Goal: Navigation & Orientation: Find specific page/section

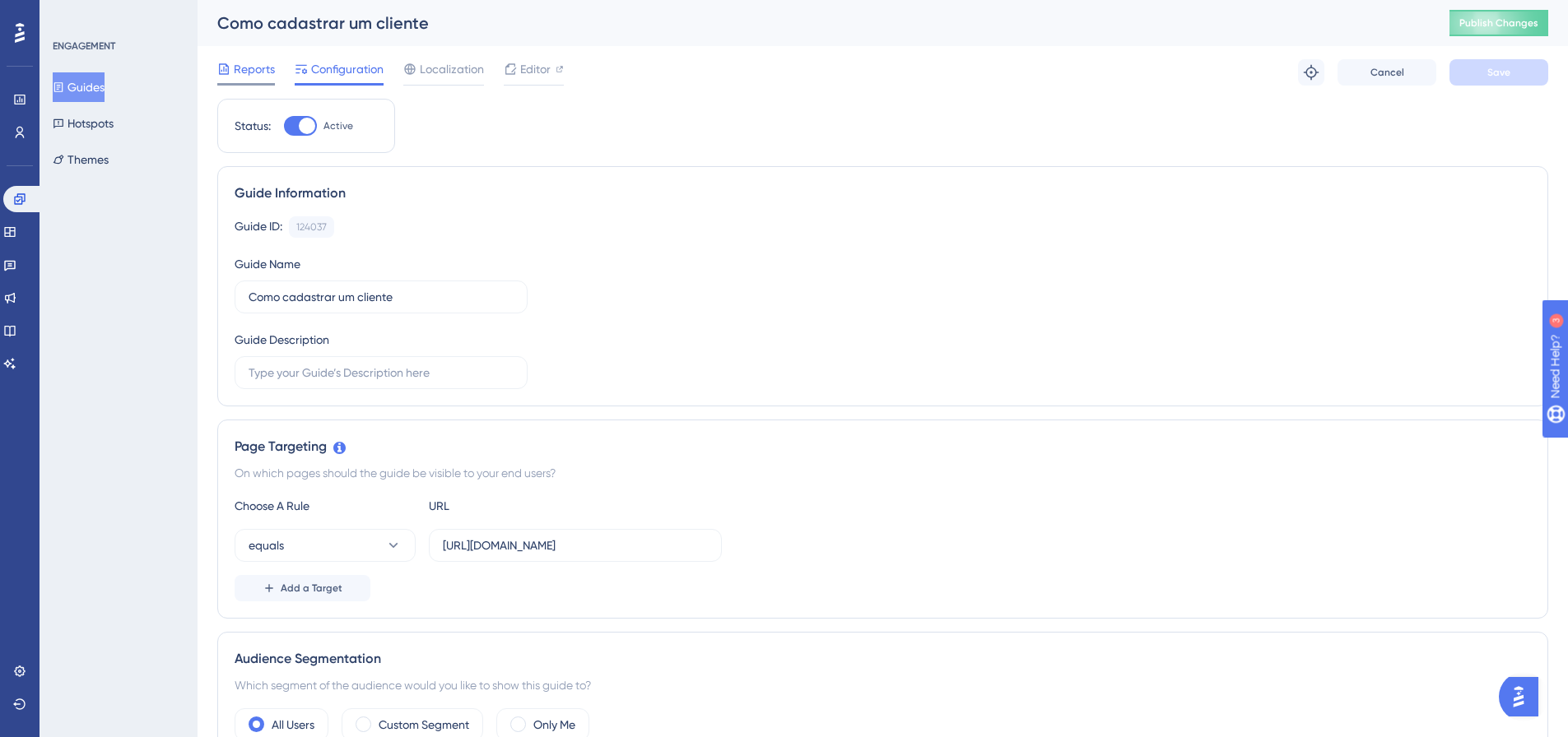
click at [266, 71] on span "Reports" at bounding box center [254, 69] width 41 height 20
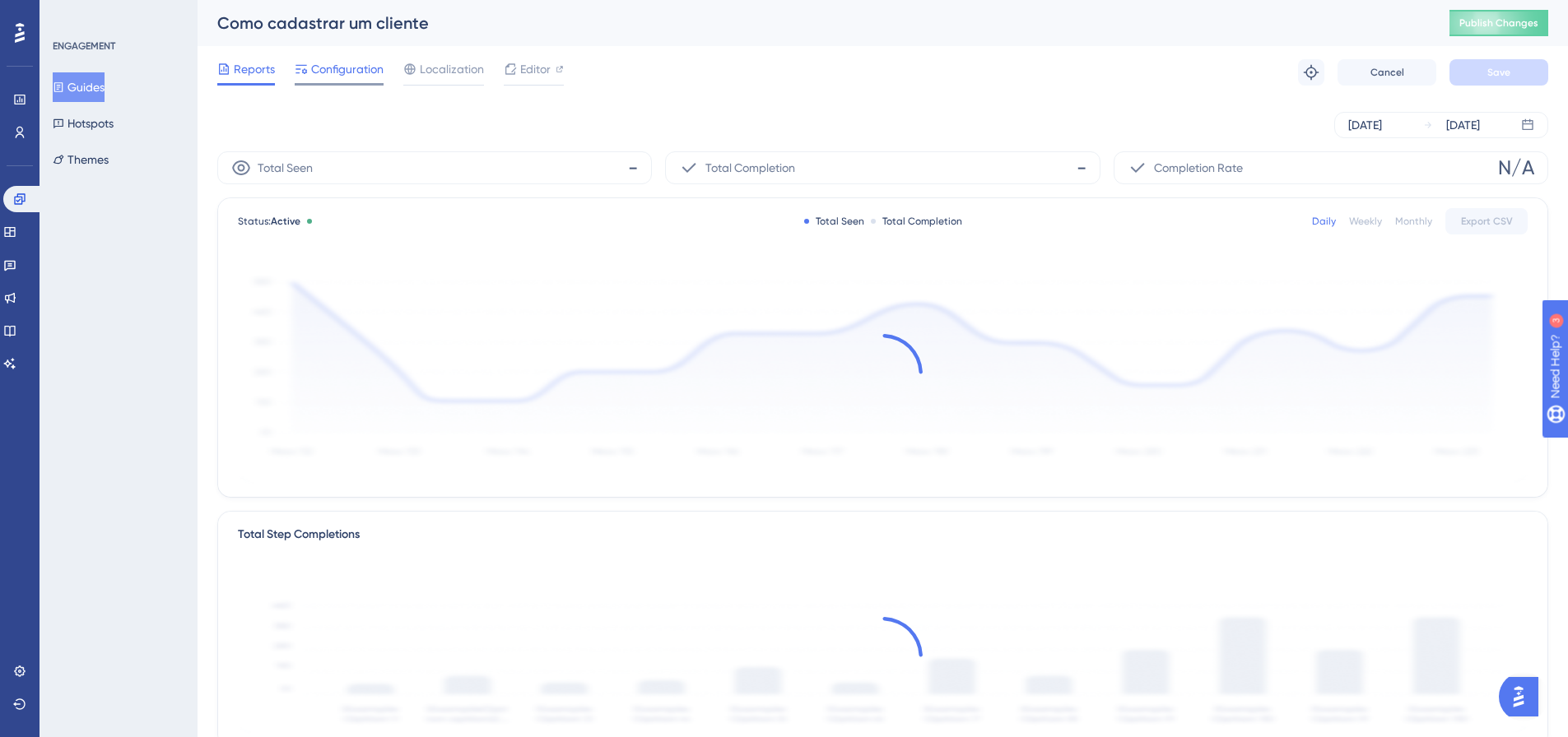
click at [341, 70] on span "Configuration" at bounding box center [347, 69] width 72 height 20
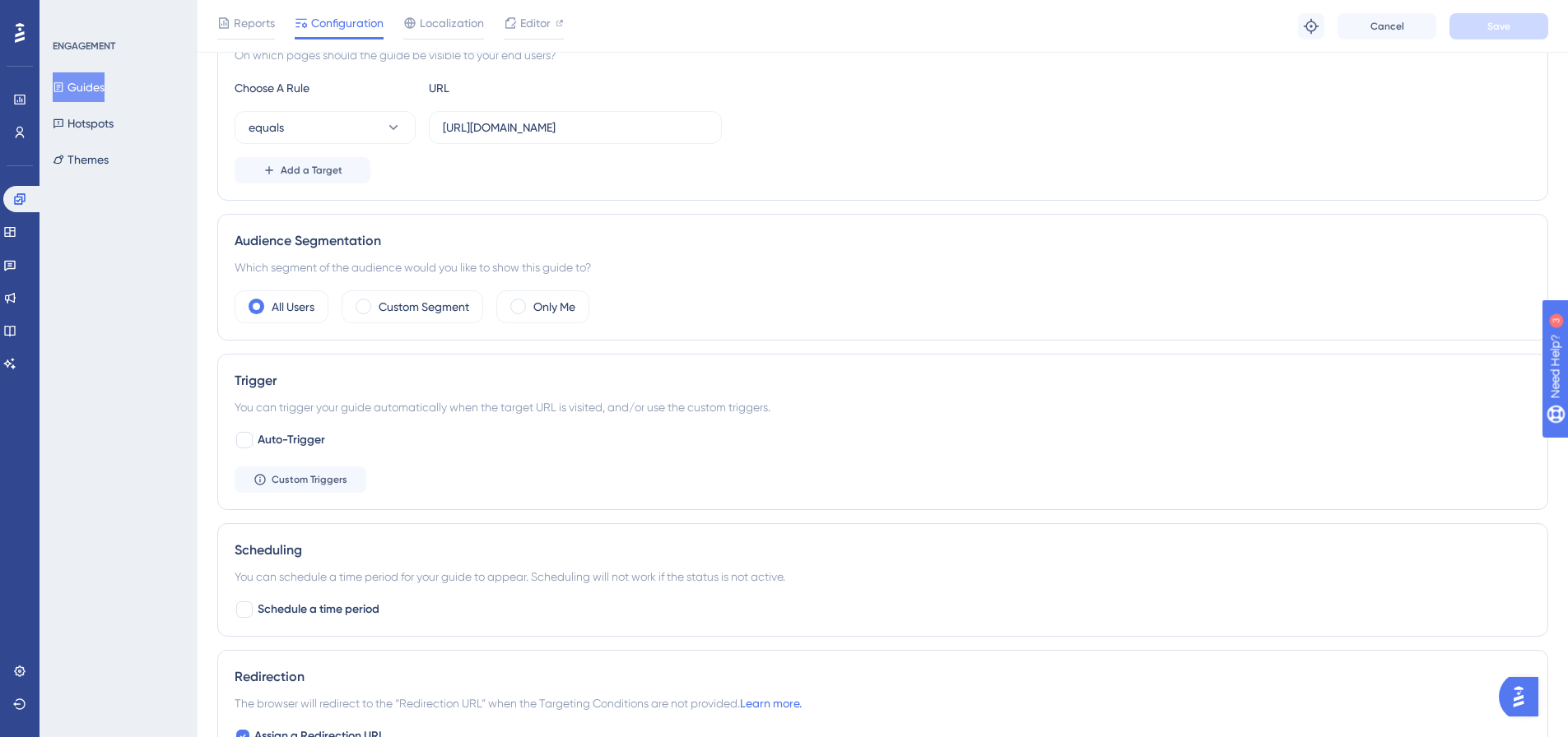
scroll to position [329, 0]
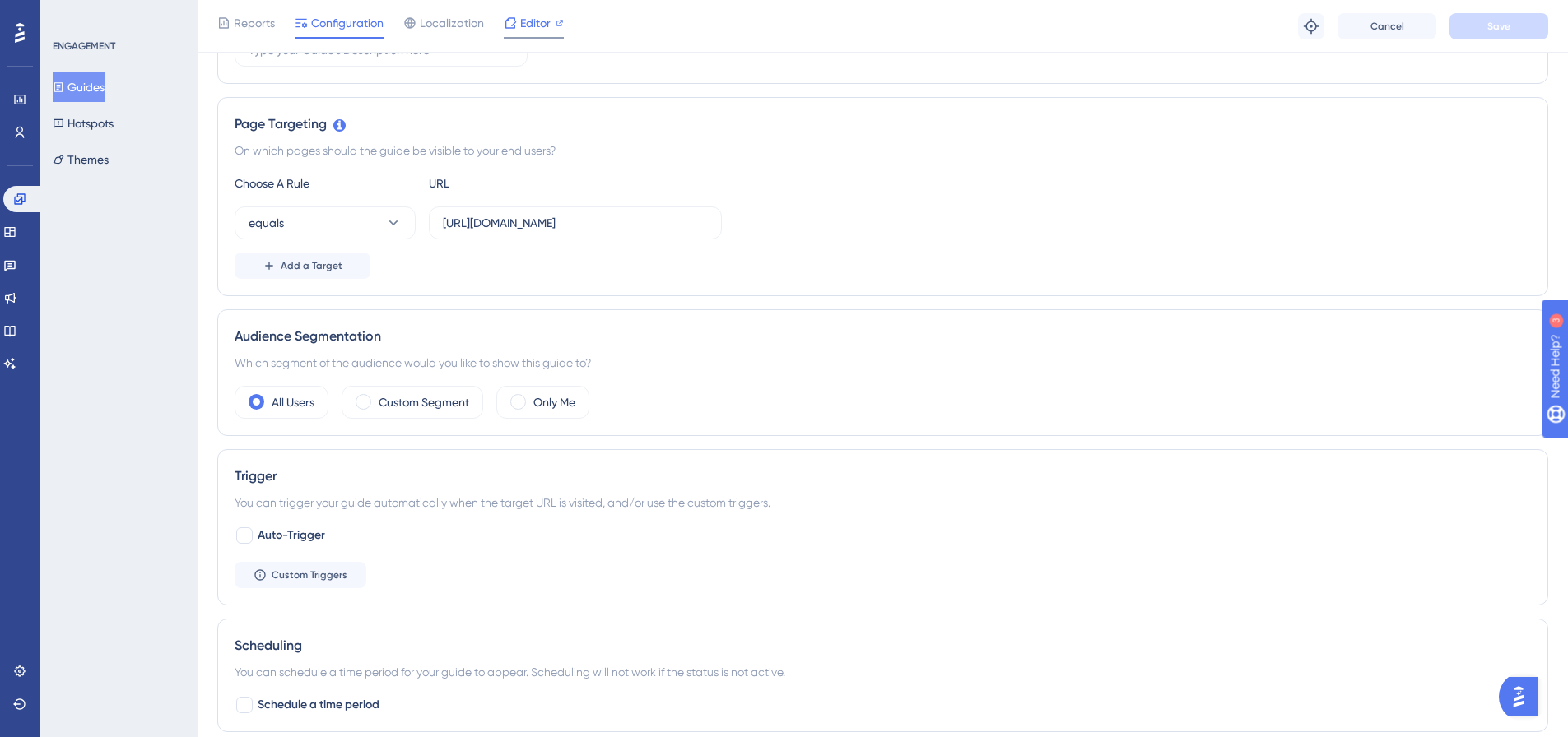
click at [533, 27] on span "Editor" at bounding box center [535, 23] width 30 height 20
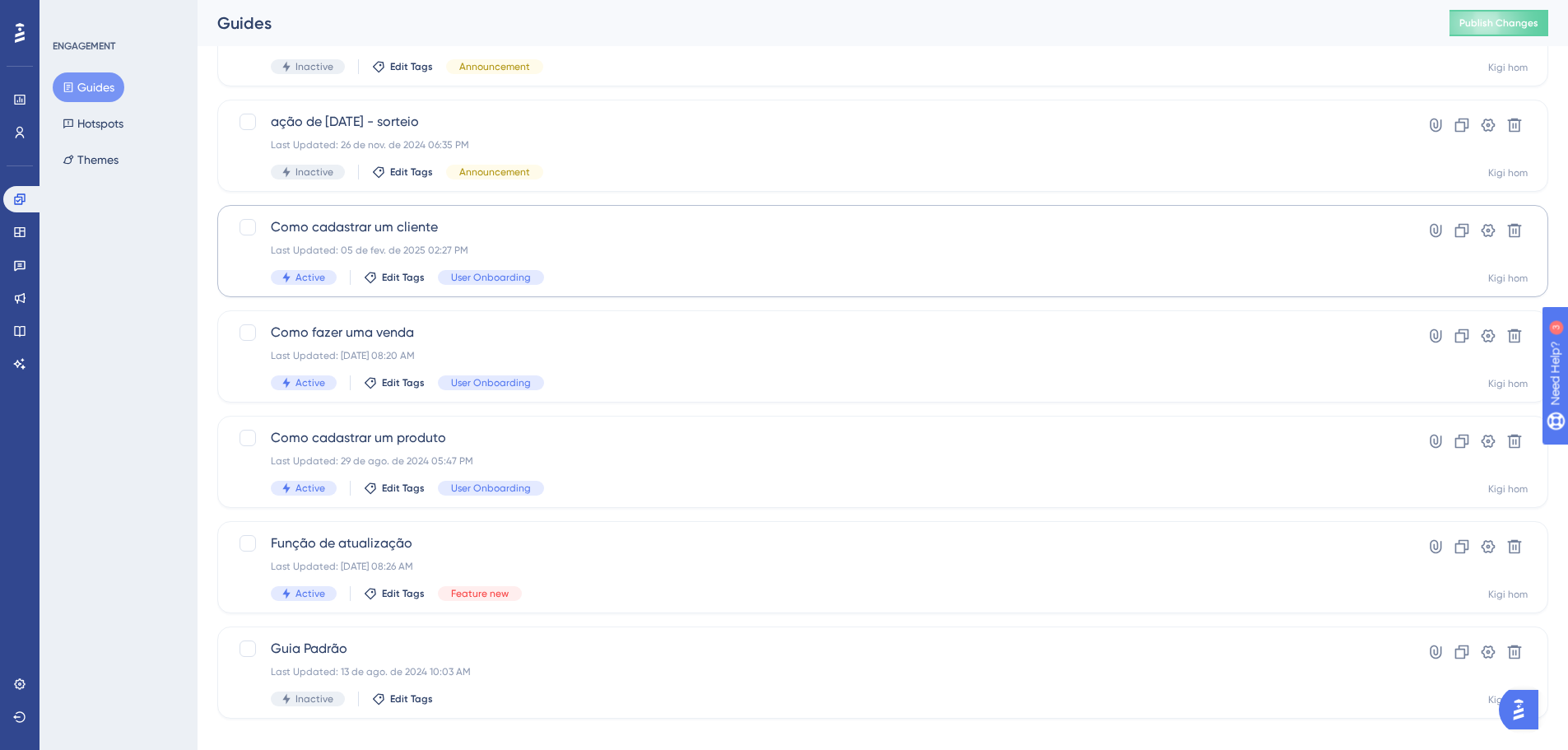
scroll to position [390, 0]
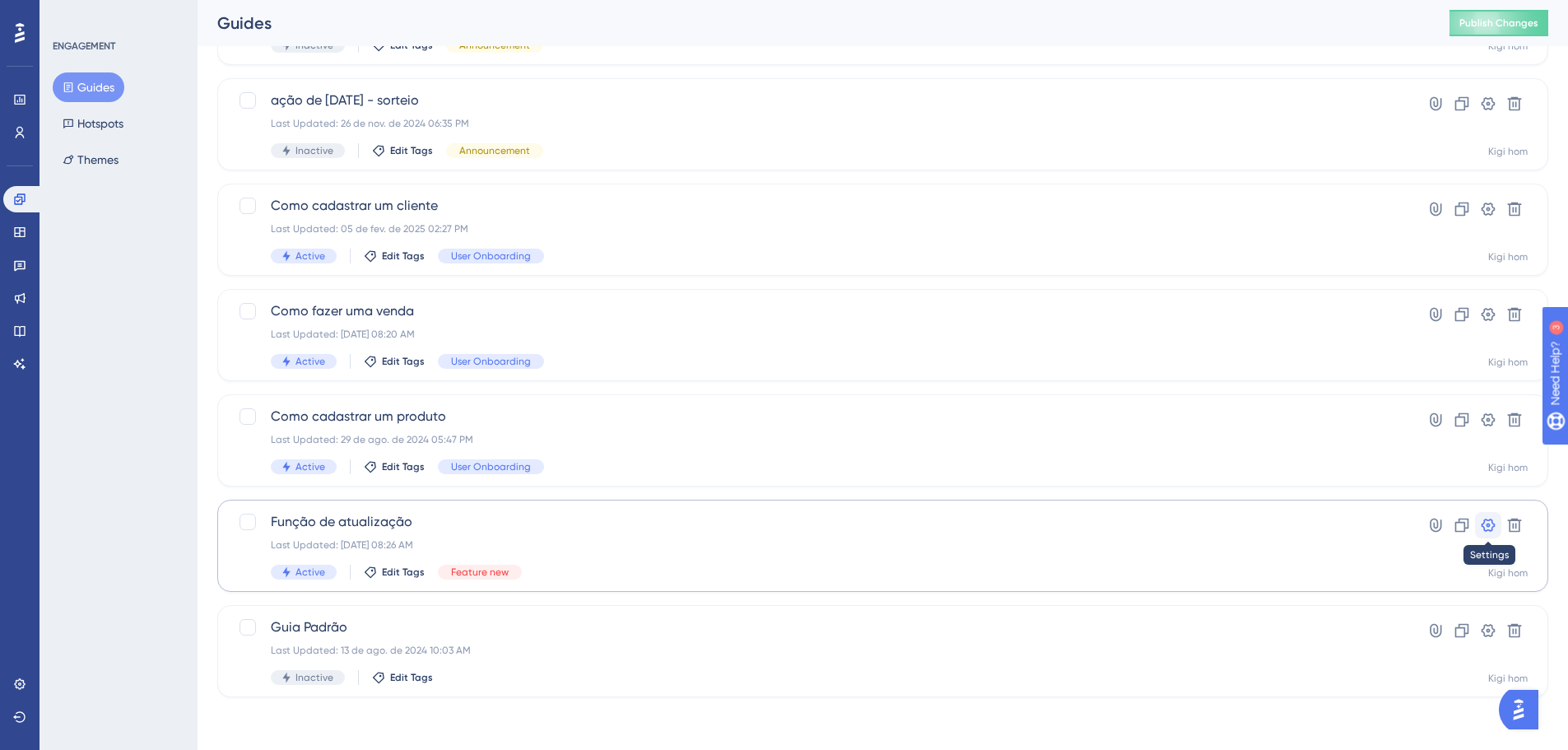
click at [1482, 523] on icon at bounding box center [1488, 526] width 17 height 17
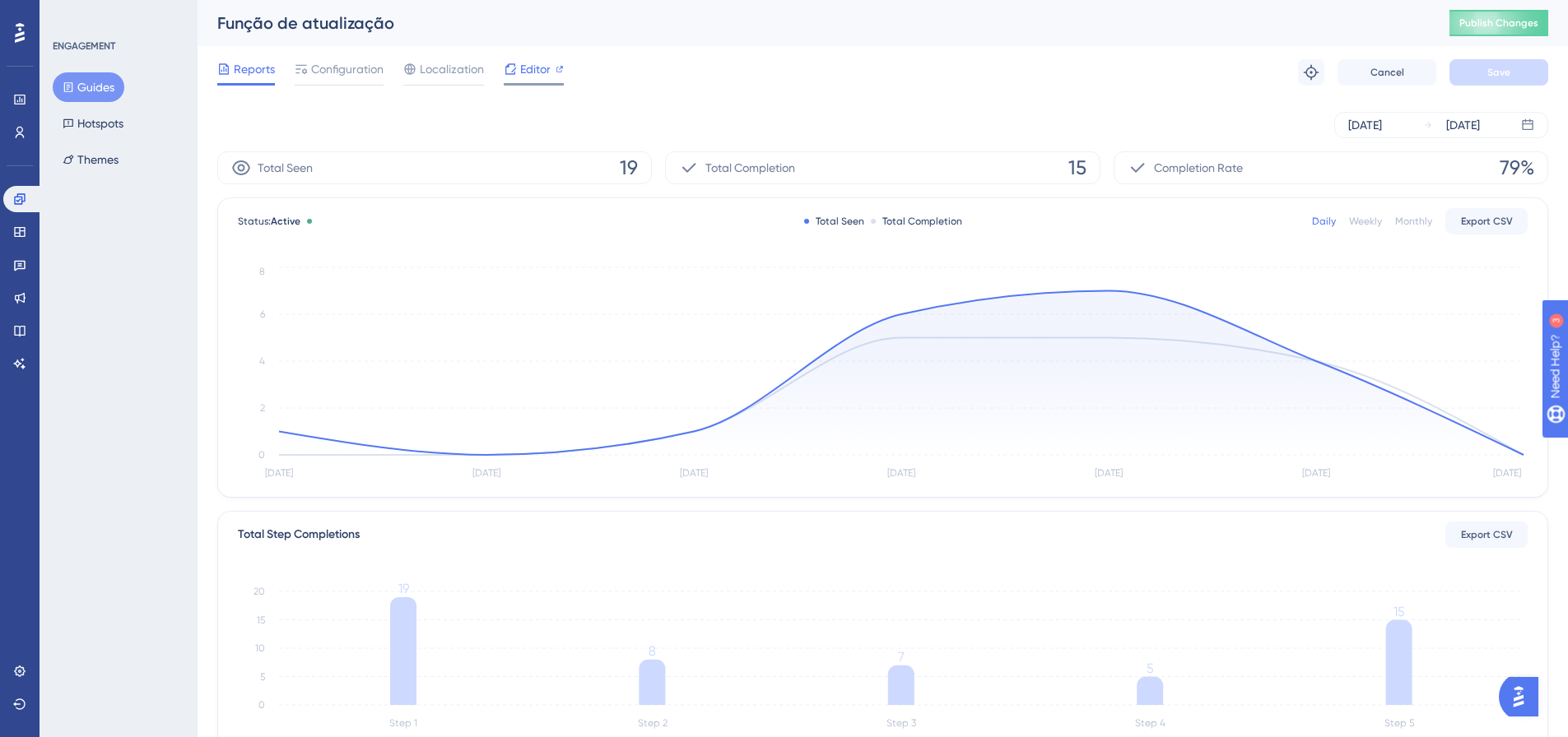
click at [534, 77] on div "Editor" at bounding box center [533, 72] width 60 height 26
click at [19, 193] on icon at bounding box center [19, 199] width 13 height 13
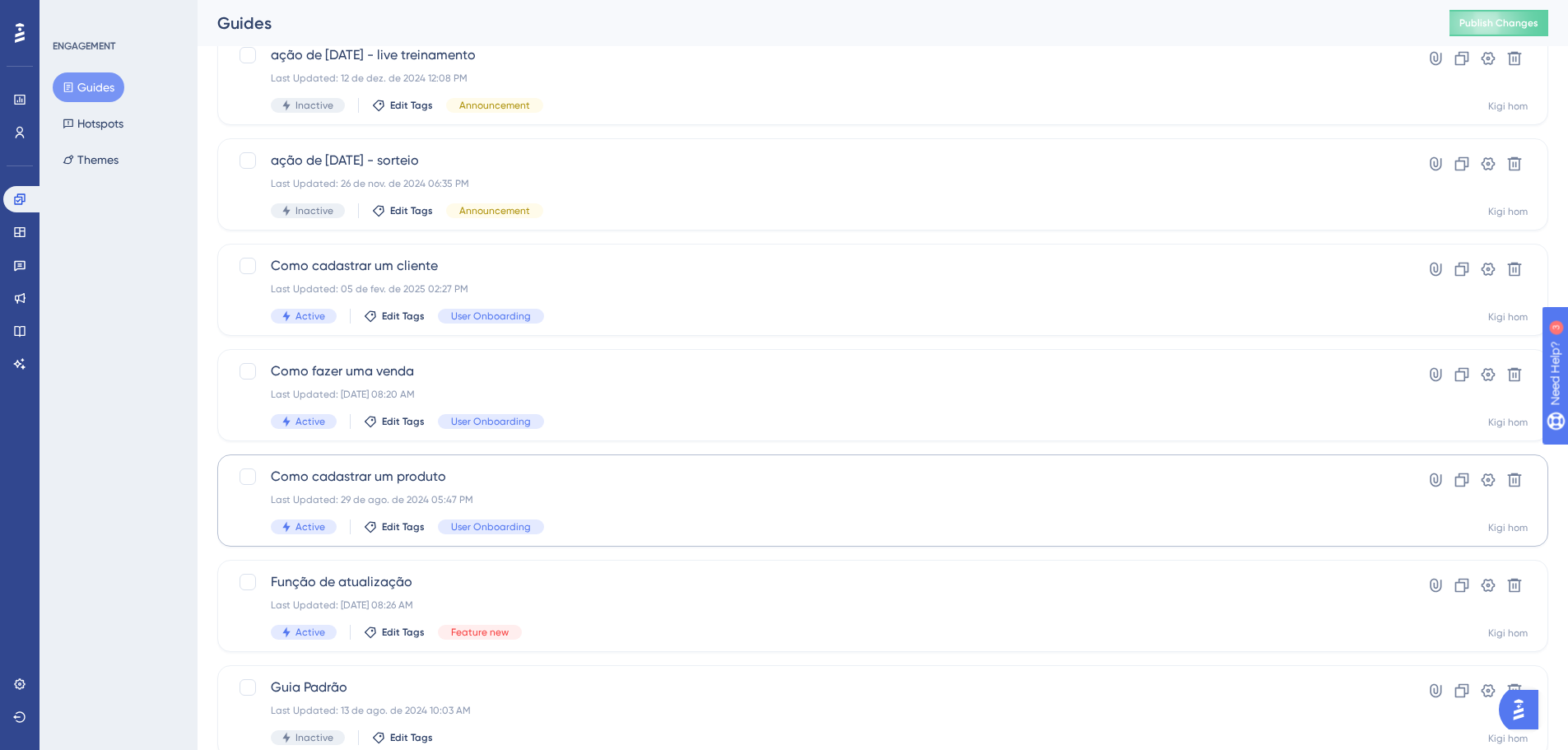
scroll to position [390, 0]
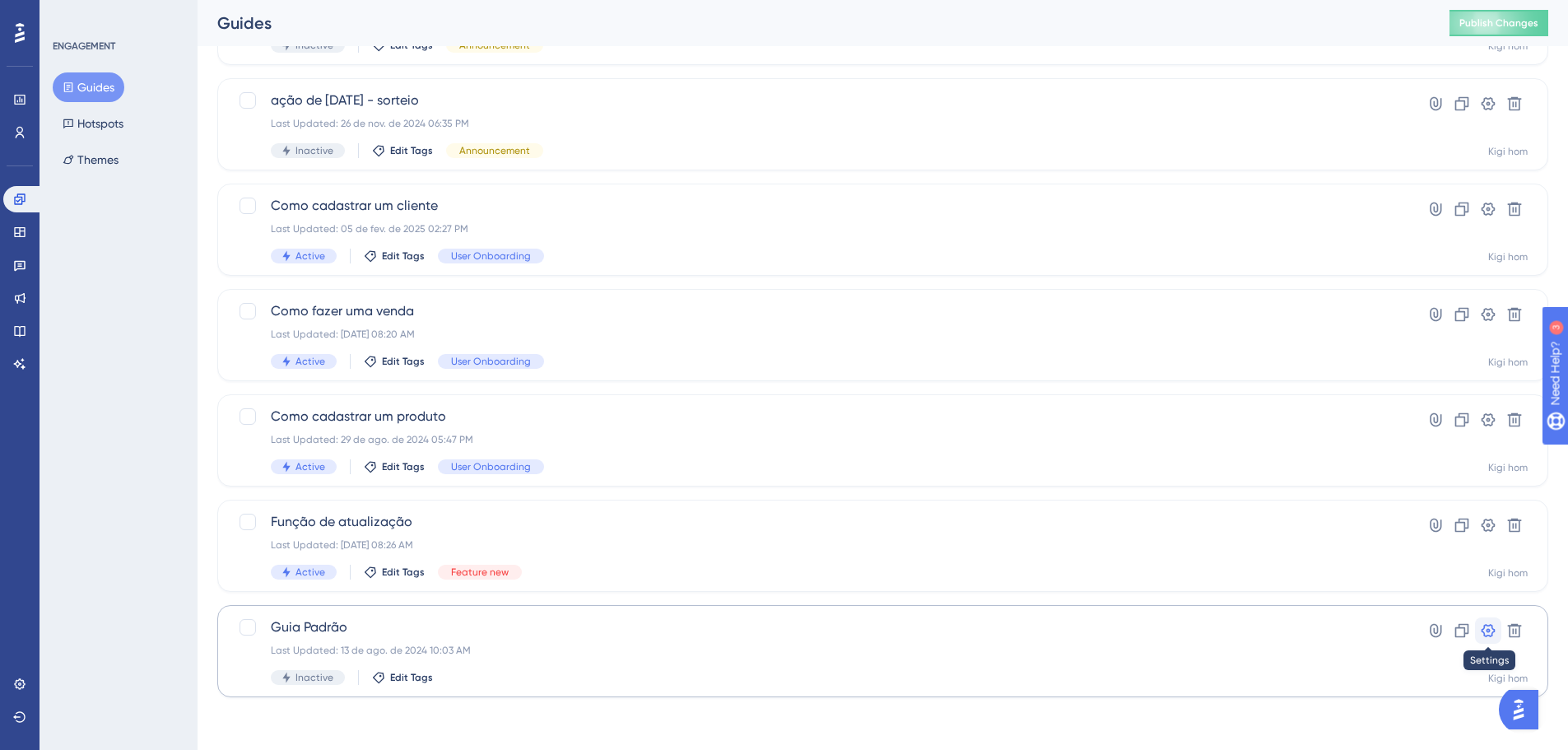
click at [1484, 632] on icon at bounding box center [1489, 631] width 14 height 13
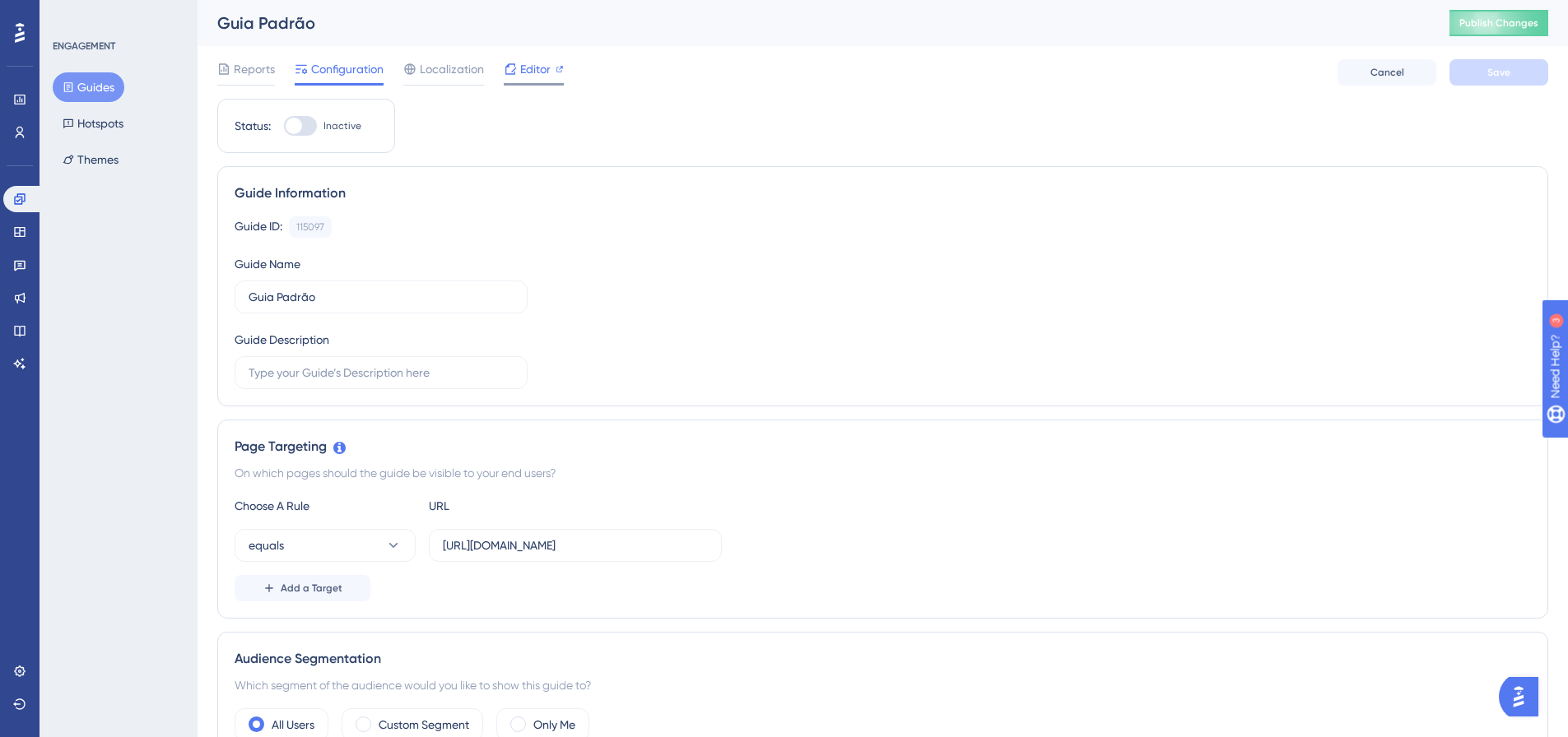
click at [518, 76] on div "Editor" at bounding box center [533, 69] width 60 height 20
click at [103, 90] on button "Guides" at bounding box center [89, 87] width 71 height 30
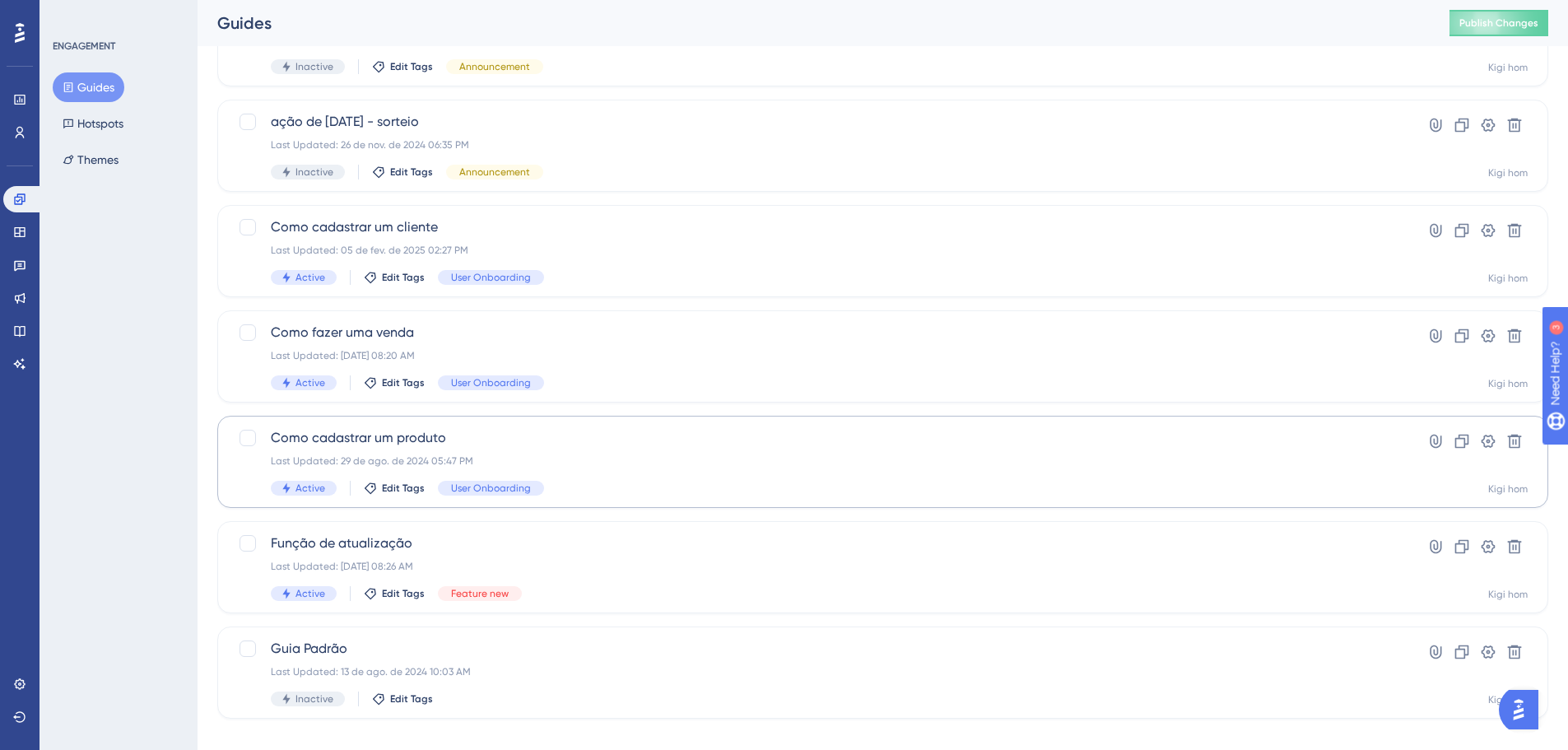
scroll to position [390, 0]
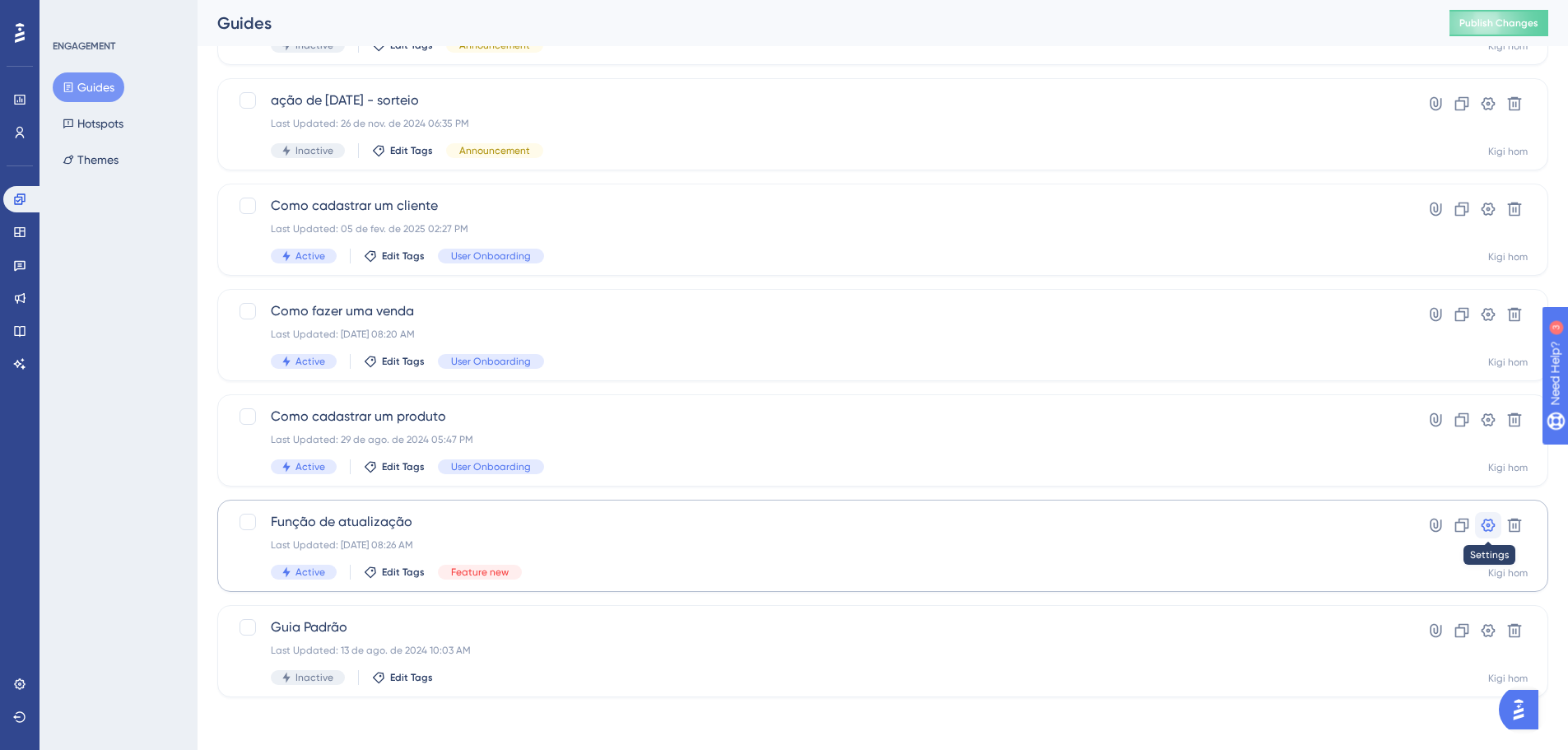
click at [1486, 523] on icon at bounding box center [1488, 526] width 17 height 17
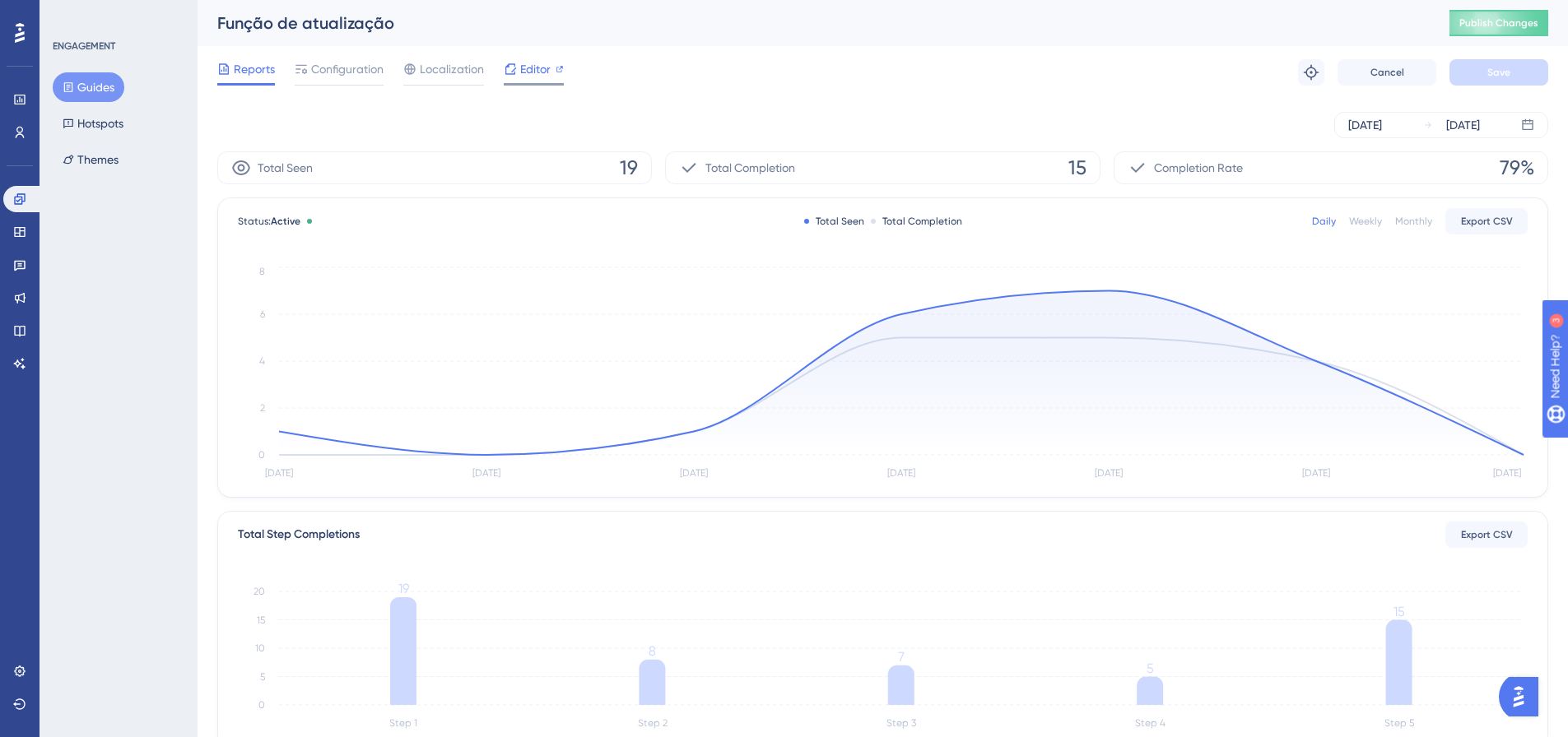
click at [537, 69] on span "Editor" at bounding box center [535, 69] width 30 height 20
click at [378, 69] on span "Configuration" at bounding box center [347, 69] width 72 height 20
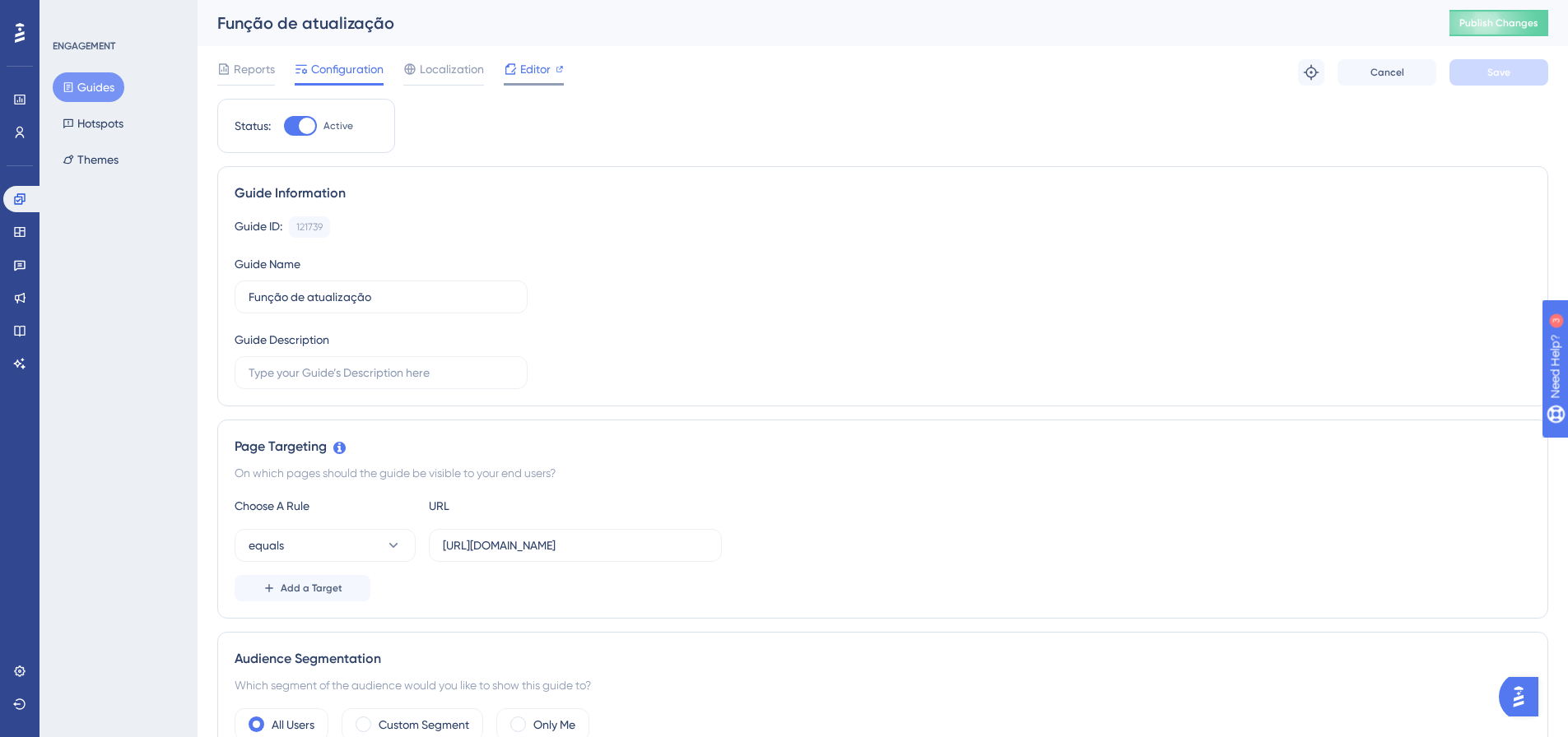
click at [536, 64] on span "Editor" at bounding box center [535, 69] width 30 height 20
click at [104, 86] on button "Guides" at bounding box center [79, 87] width 52 height 30
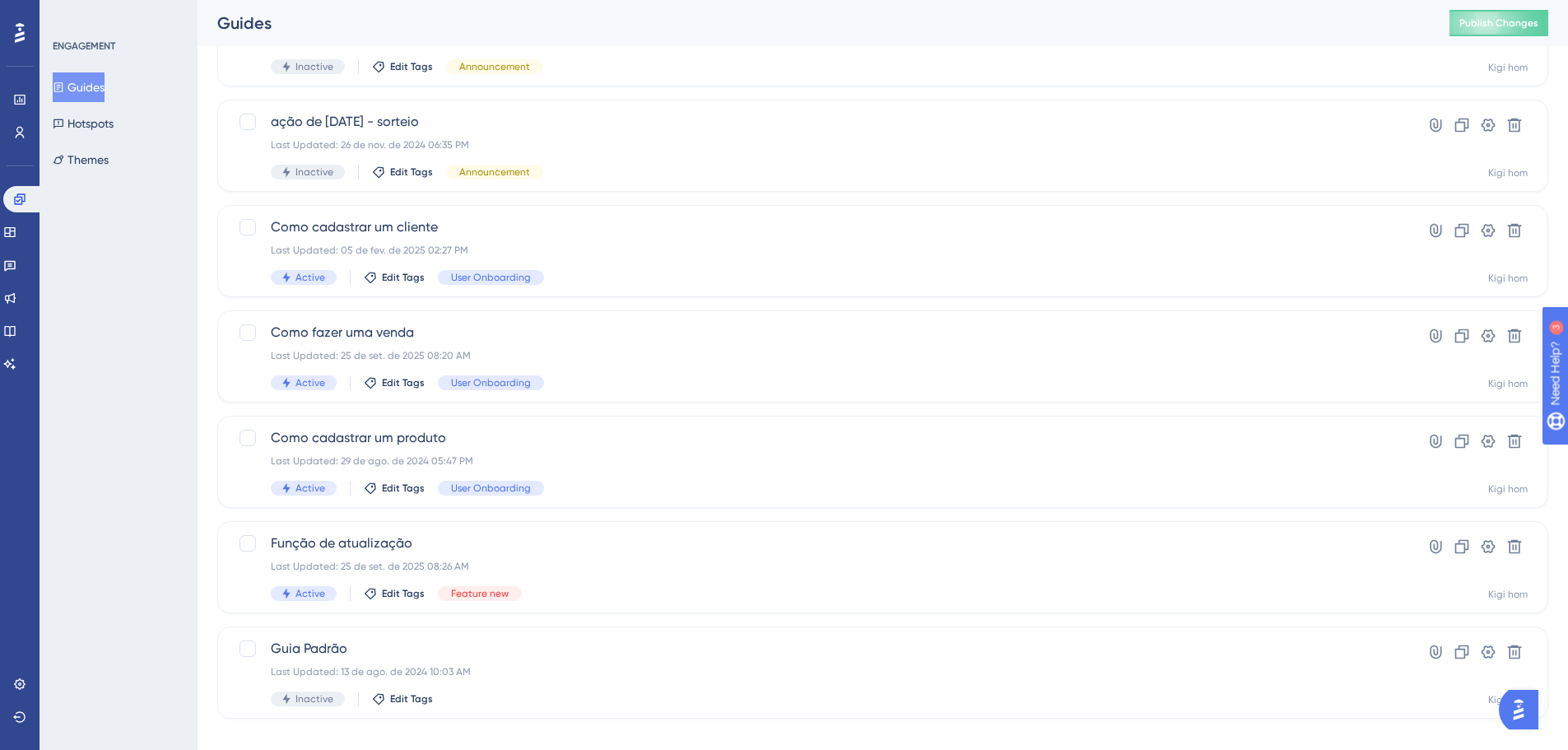
scroll to position [390, 0]
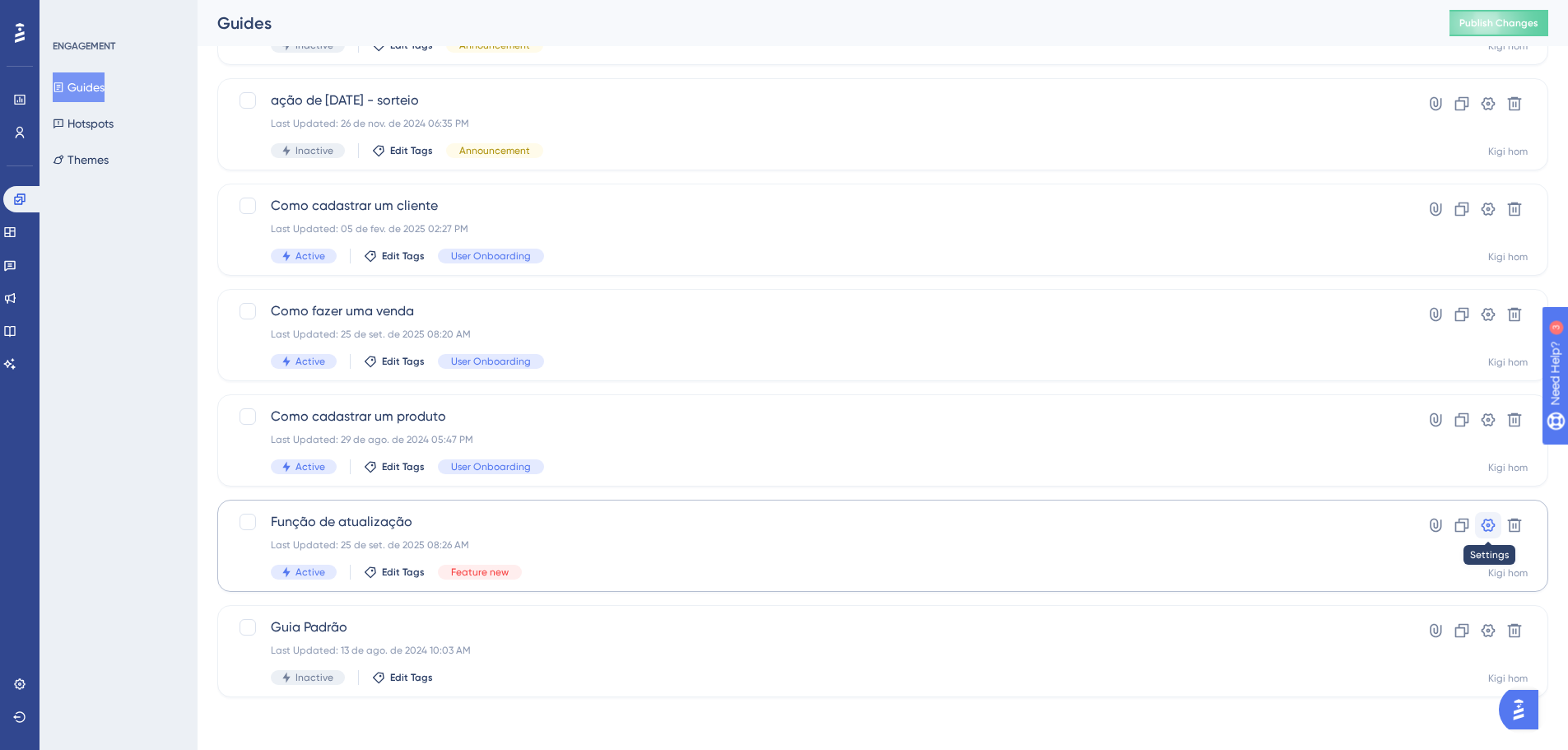
click at [1487, 523] on icon at bounding box center [1488, 526] width 17 height 17
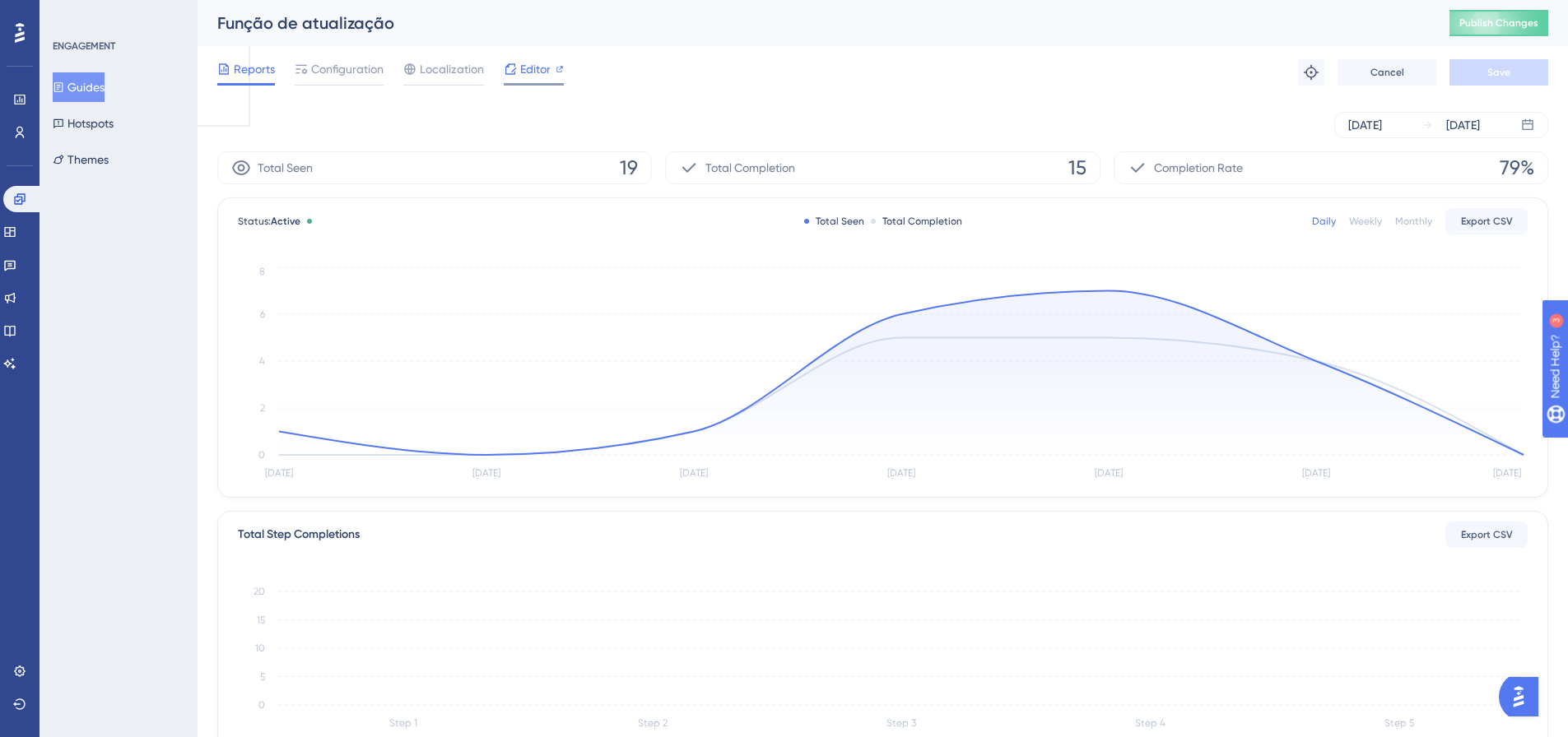
click at [544, 65] on span "Editor" at bounding box center [535, 69] width 30 height 20
click at [94, 81] on button "Guides" at bounding box center [79, 87] width 52 height 30
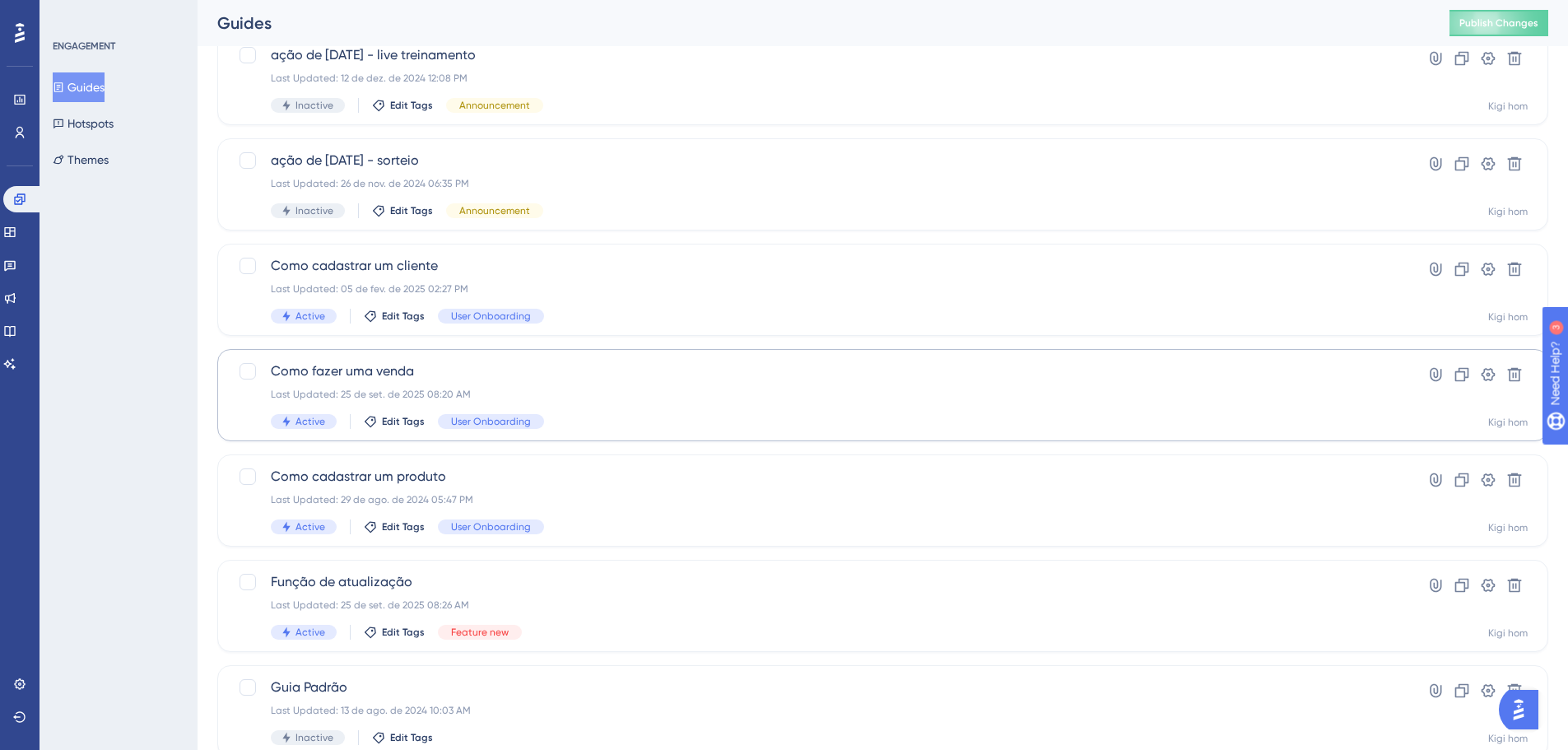
scroll to position [390, 0]
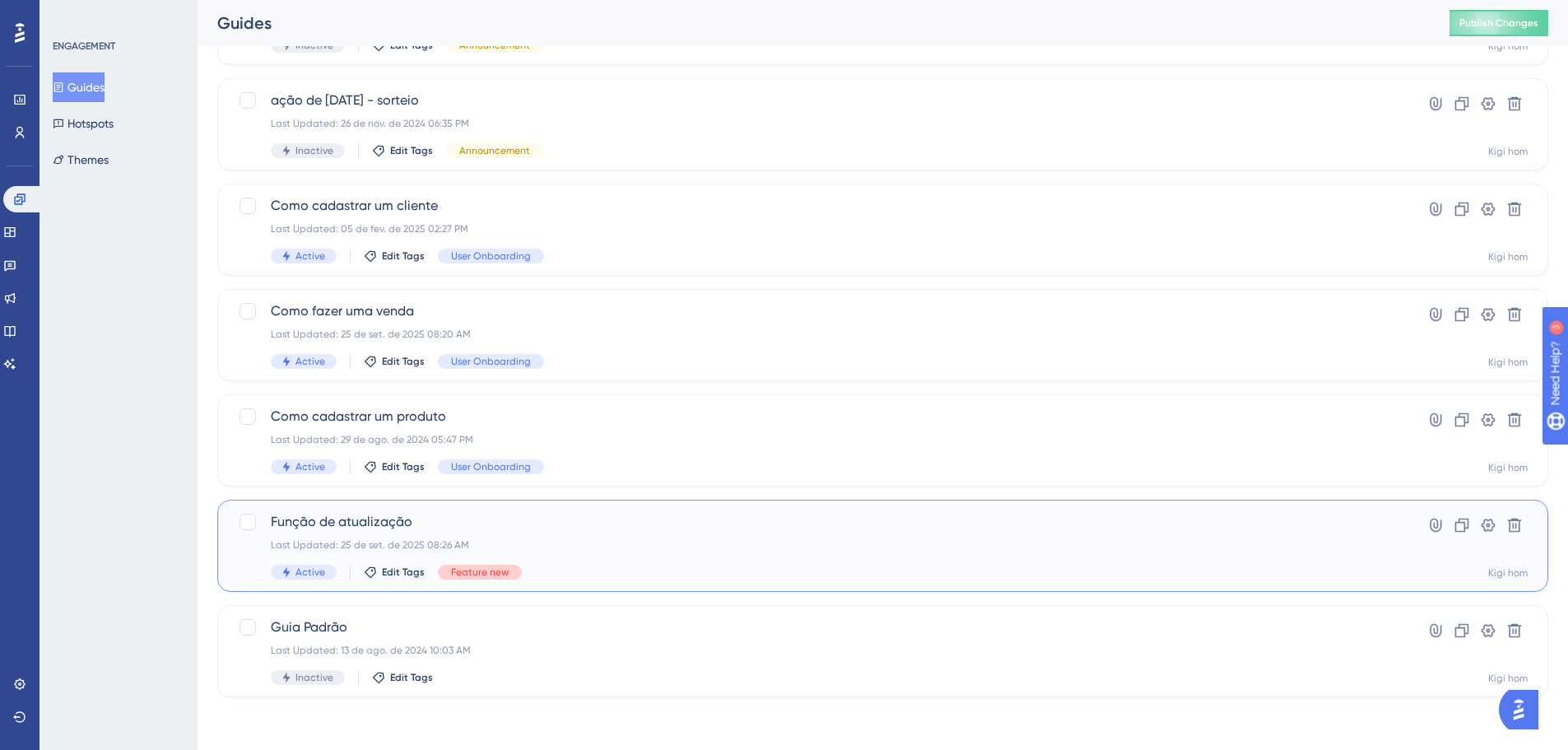
click at [467, 573] on span "Feature new" at bounding box center [480, 572] width 57 height 13
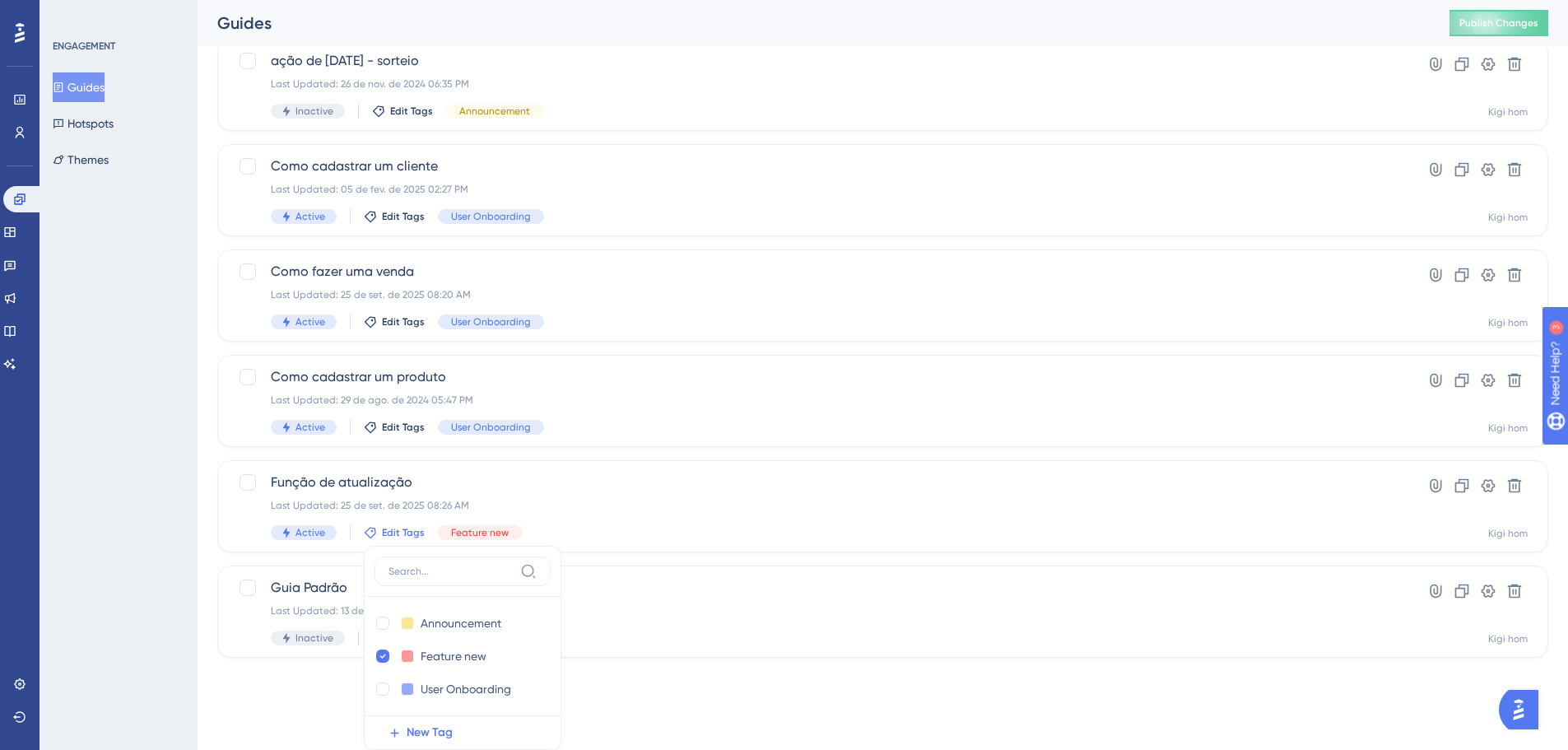
click at [139, 555] on div "ENGAGEMENT Guides Hotspots Themes" at bounding box center [118, 375] width 158 height 750
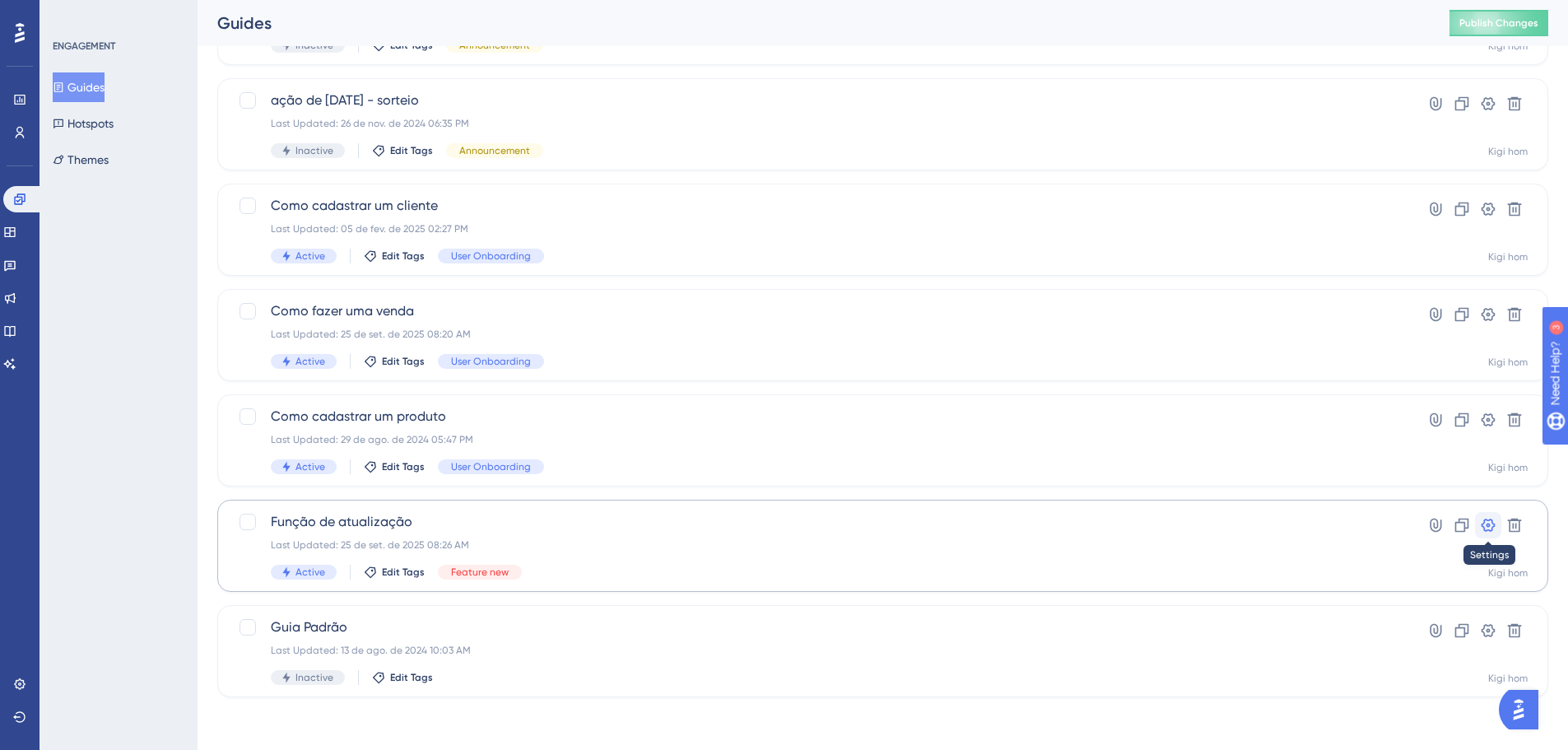
click at [1484, 524] on icon at bounding box center [1489, 525] width 14 height 13
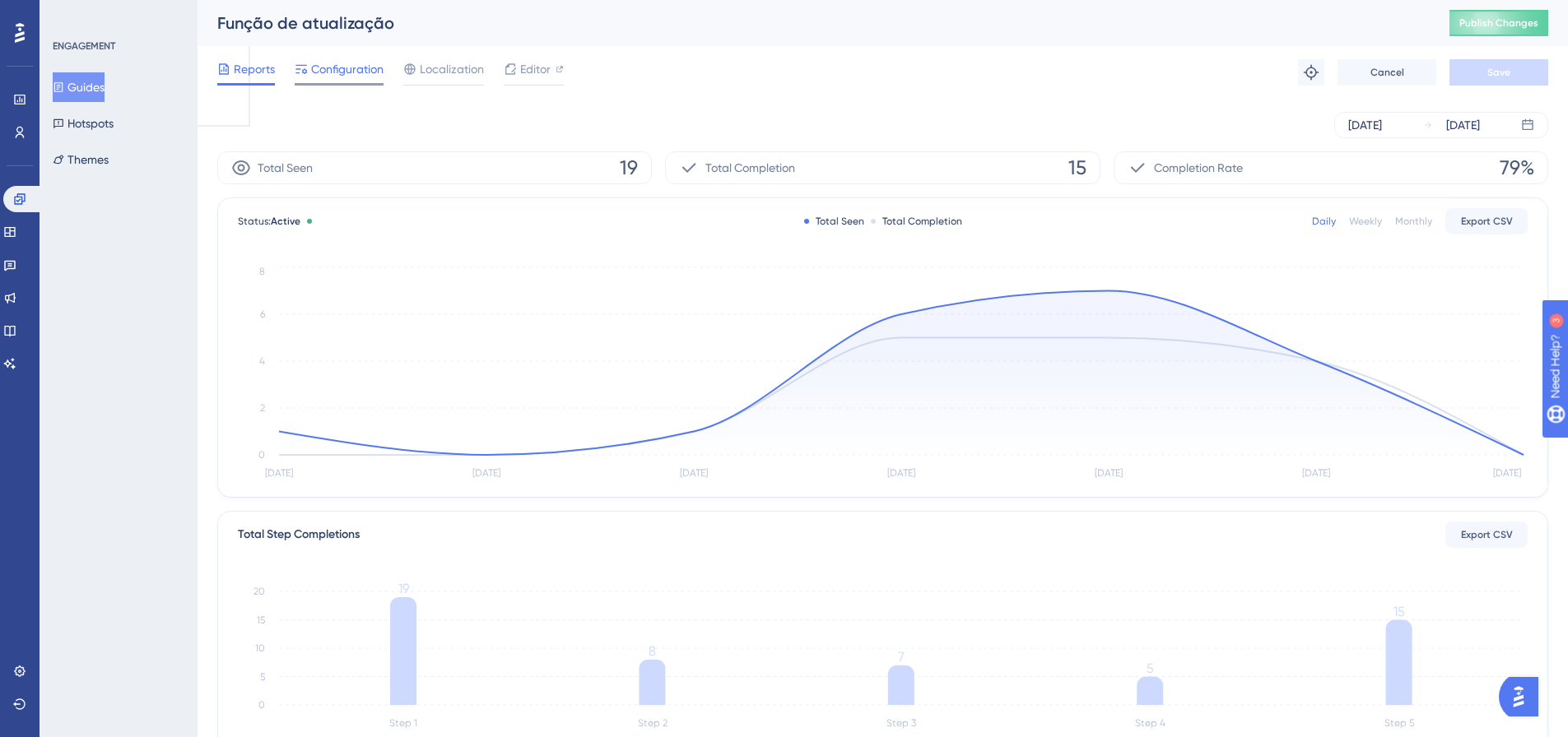
click at [352, 70] on span "Configuration" at bounding box center [347, 69] width 72 height 20
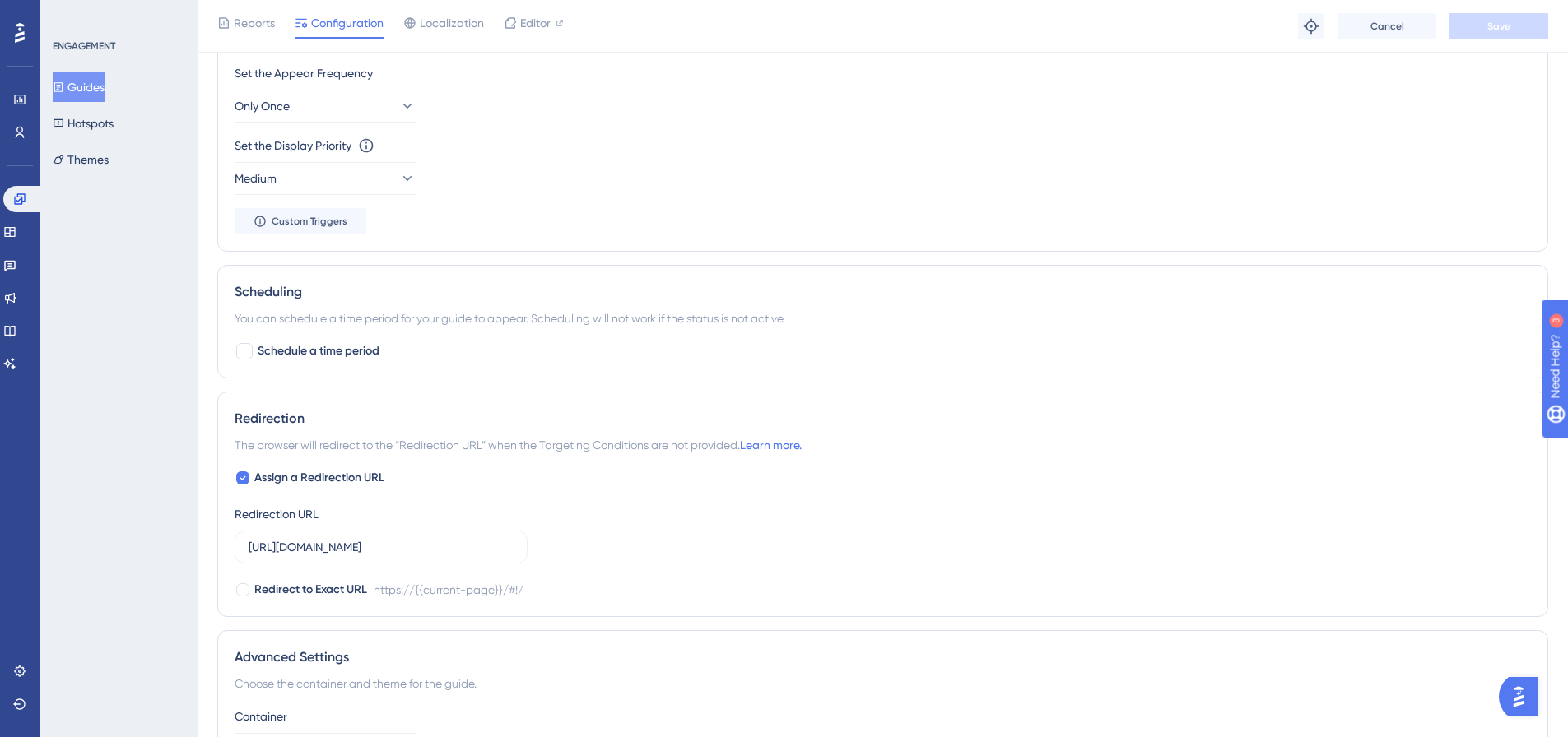
scroll to position [987, 0]
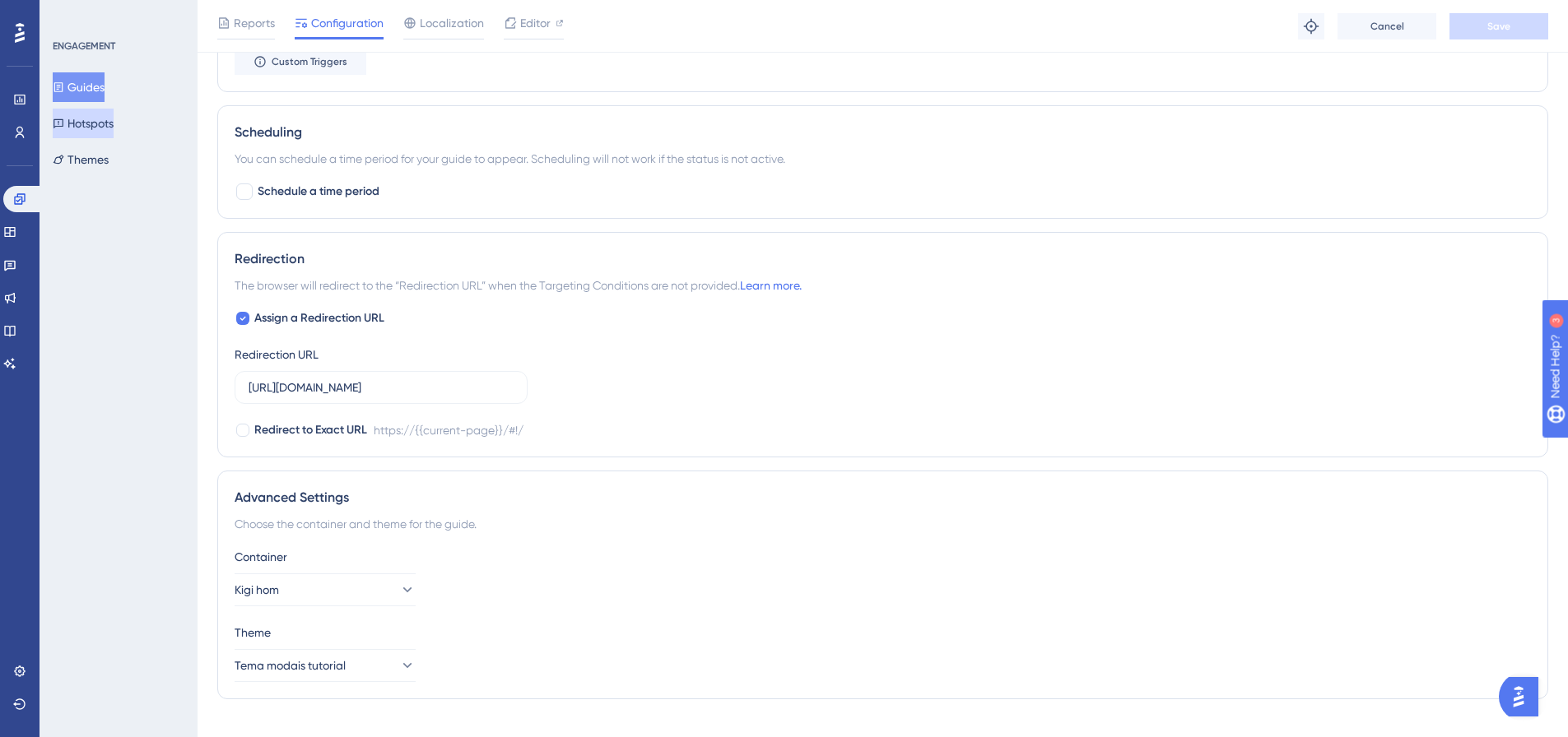
click at [114, 118] on button "Hotspots" at bounding box center [83, 123] width 61 height 30
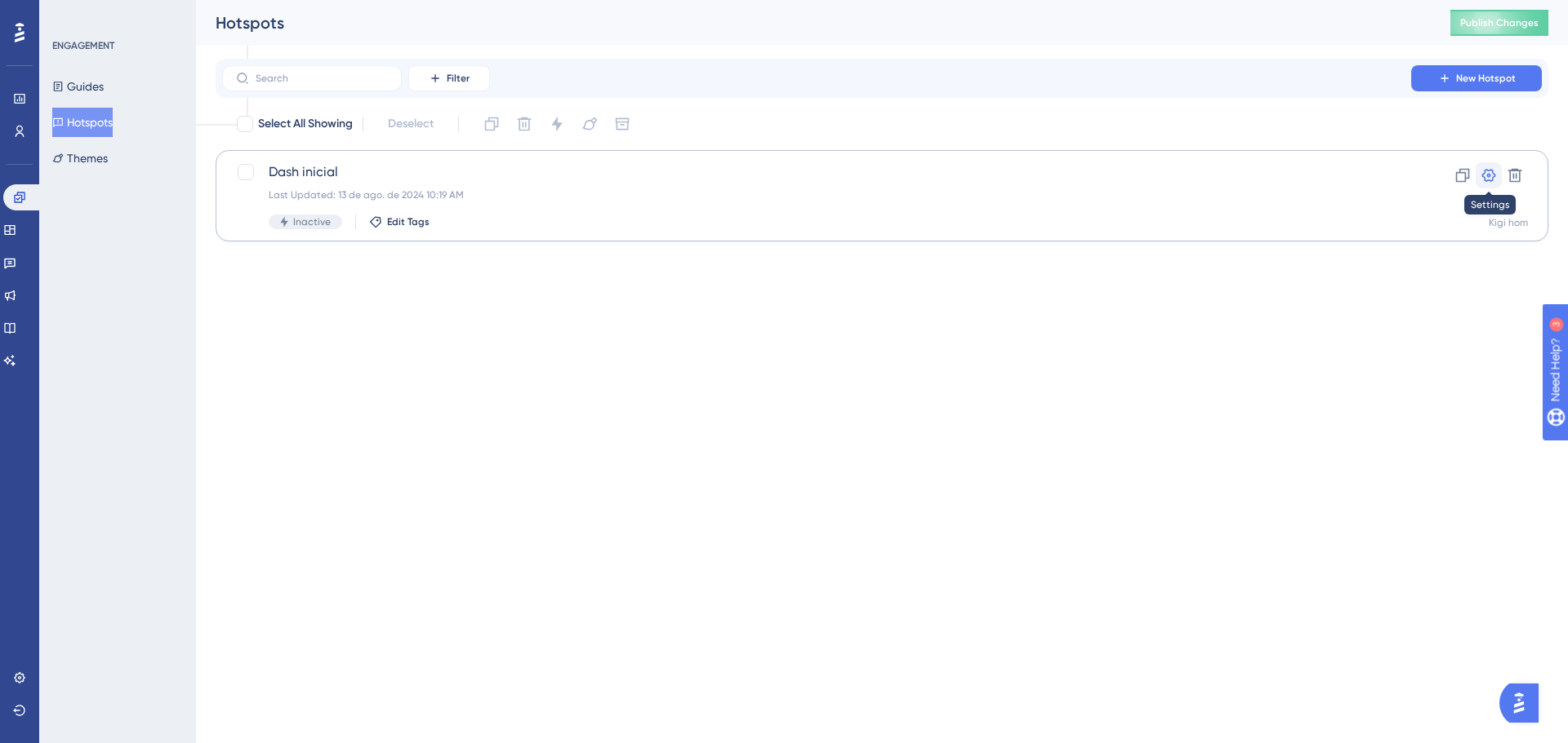
click at [1484, 176] on icon at bounding box center [1488, 175] width 16 height 16
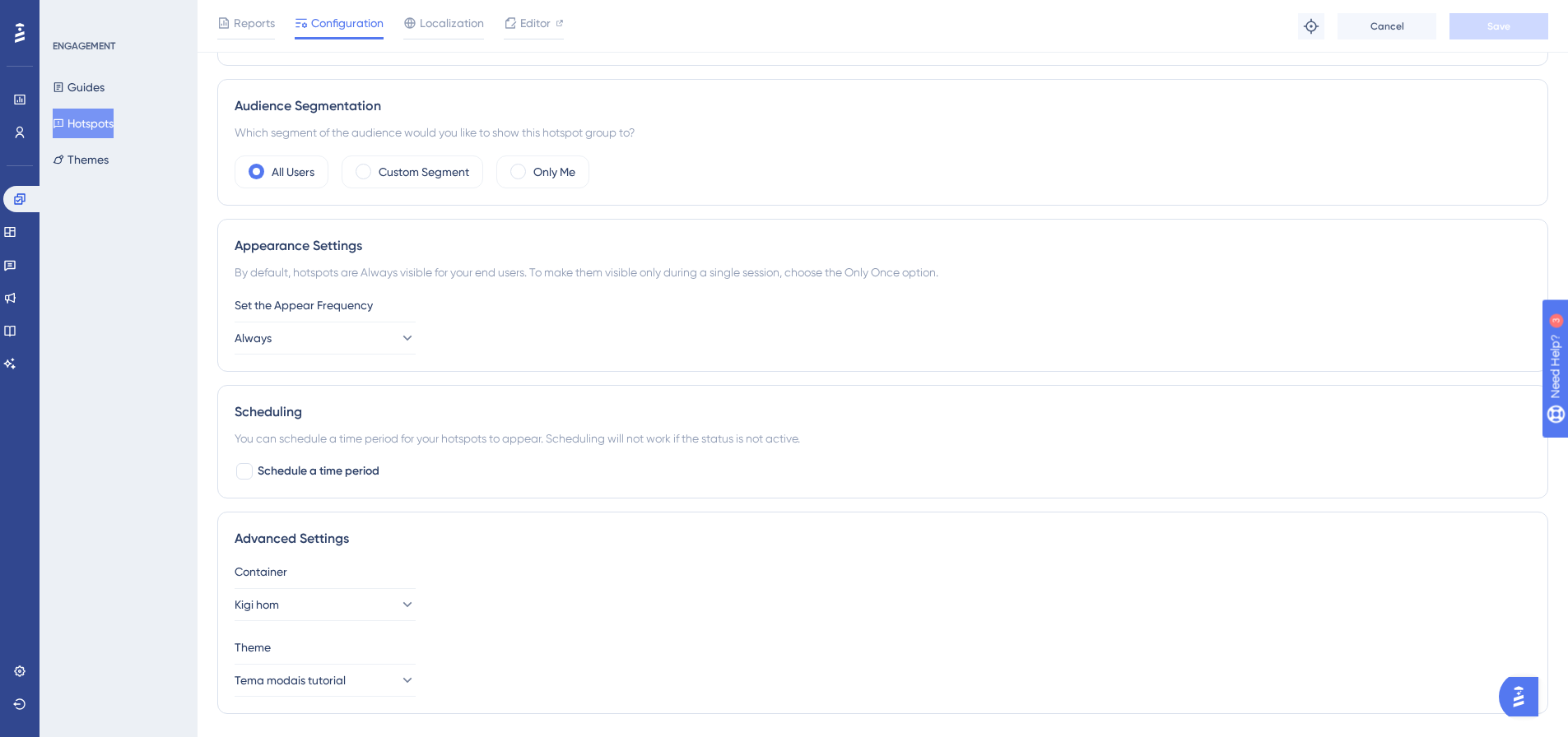
scroll to position [527, 0]
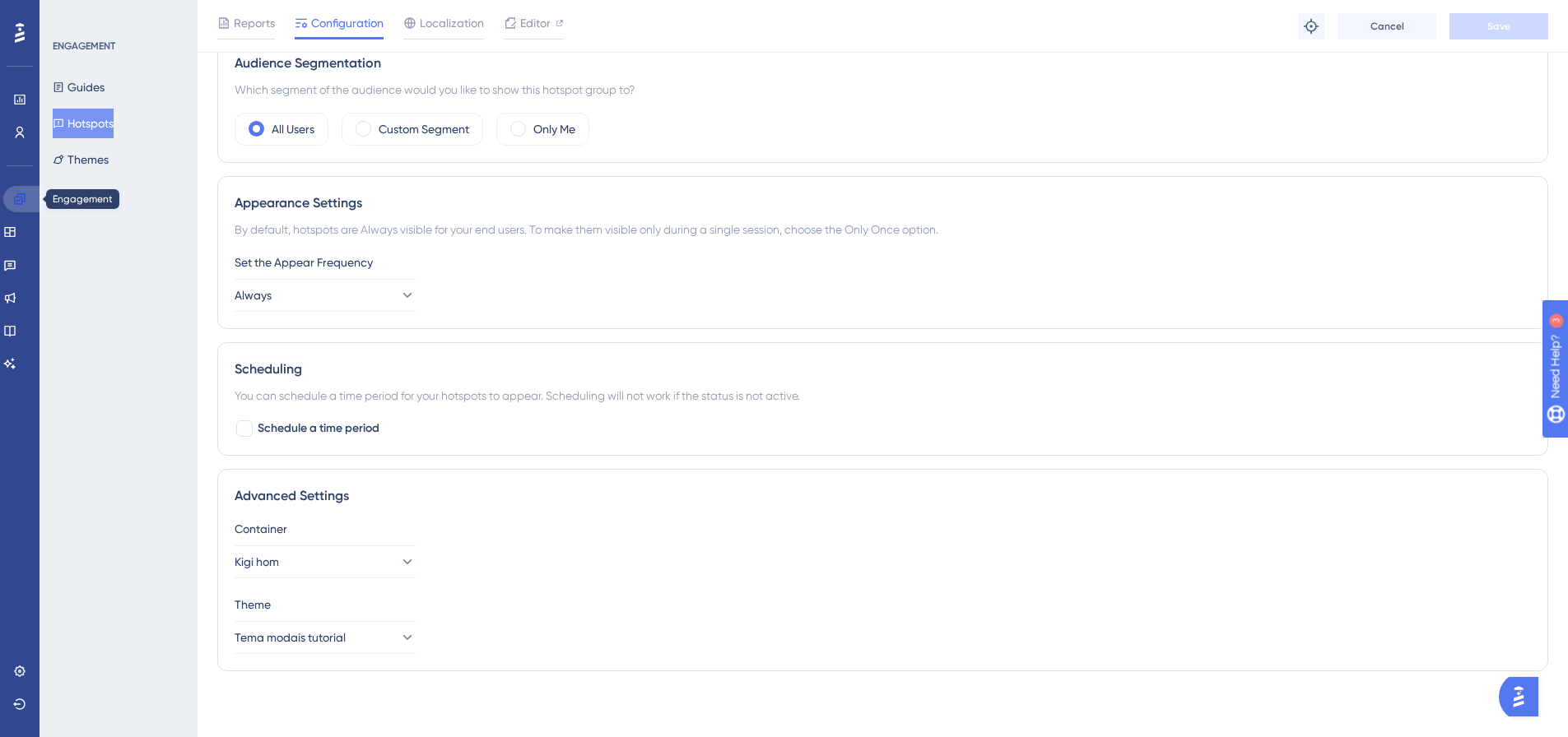
click at [27, 192] on link at bounding box center [23, 199] width 39 height 26
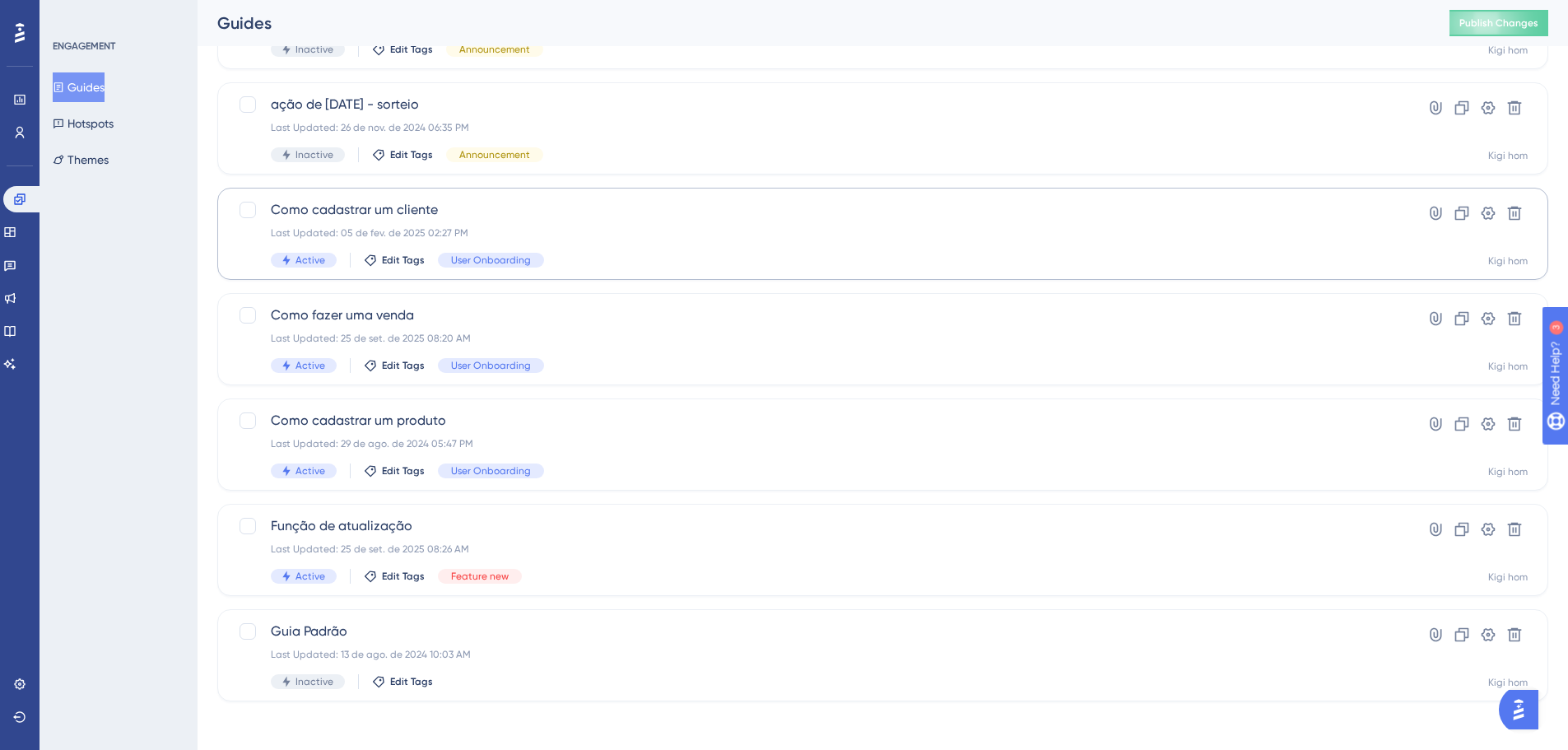
scroll to position [390, 0]
click at [465, 568] on span "Feature new" at bounding box center [480, 572] width 57 height 13
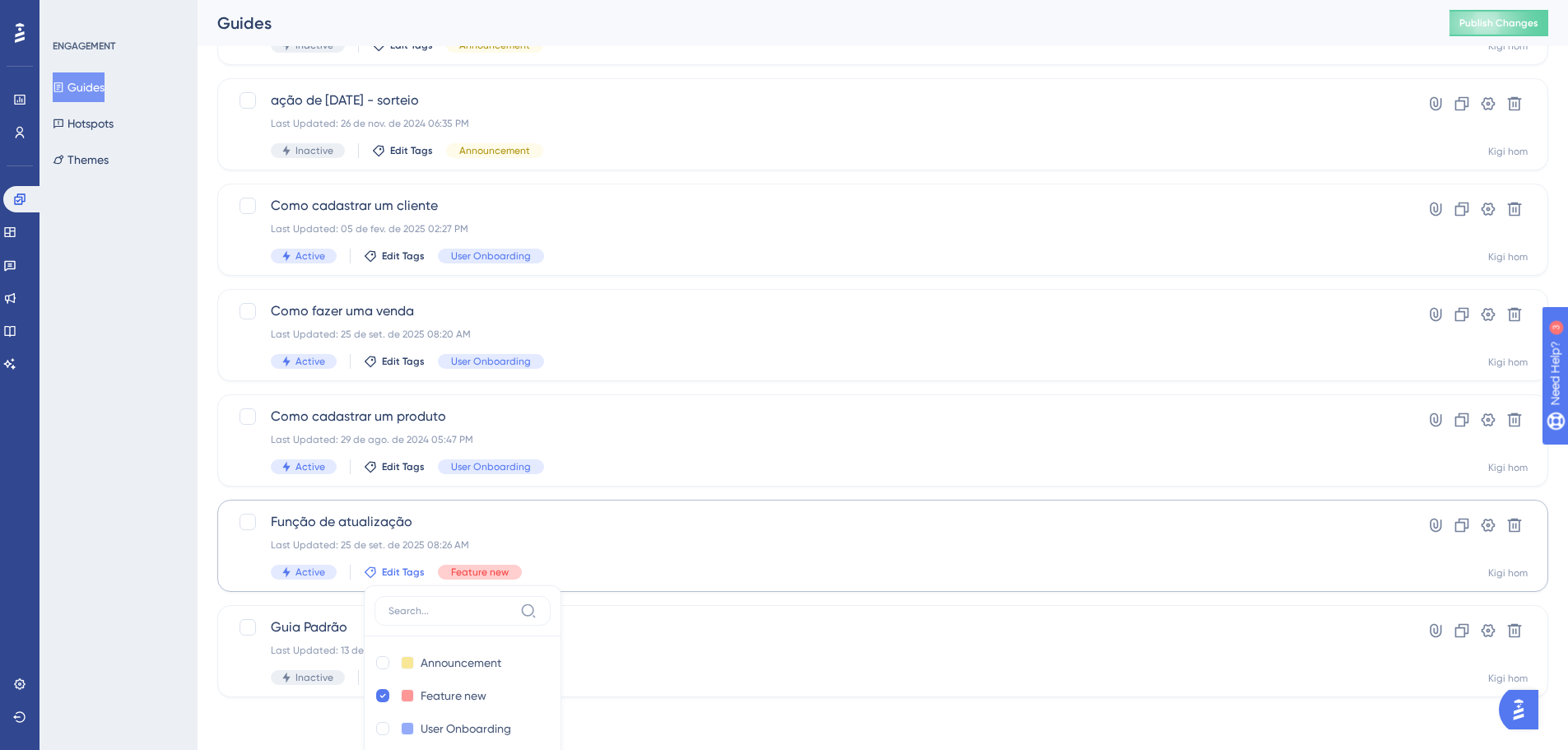
scroll to position [429, 0]
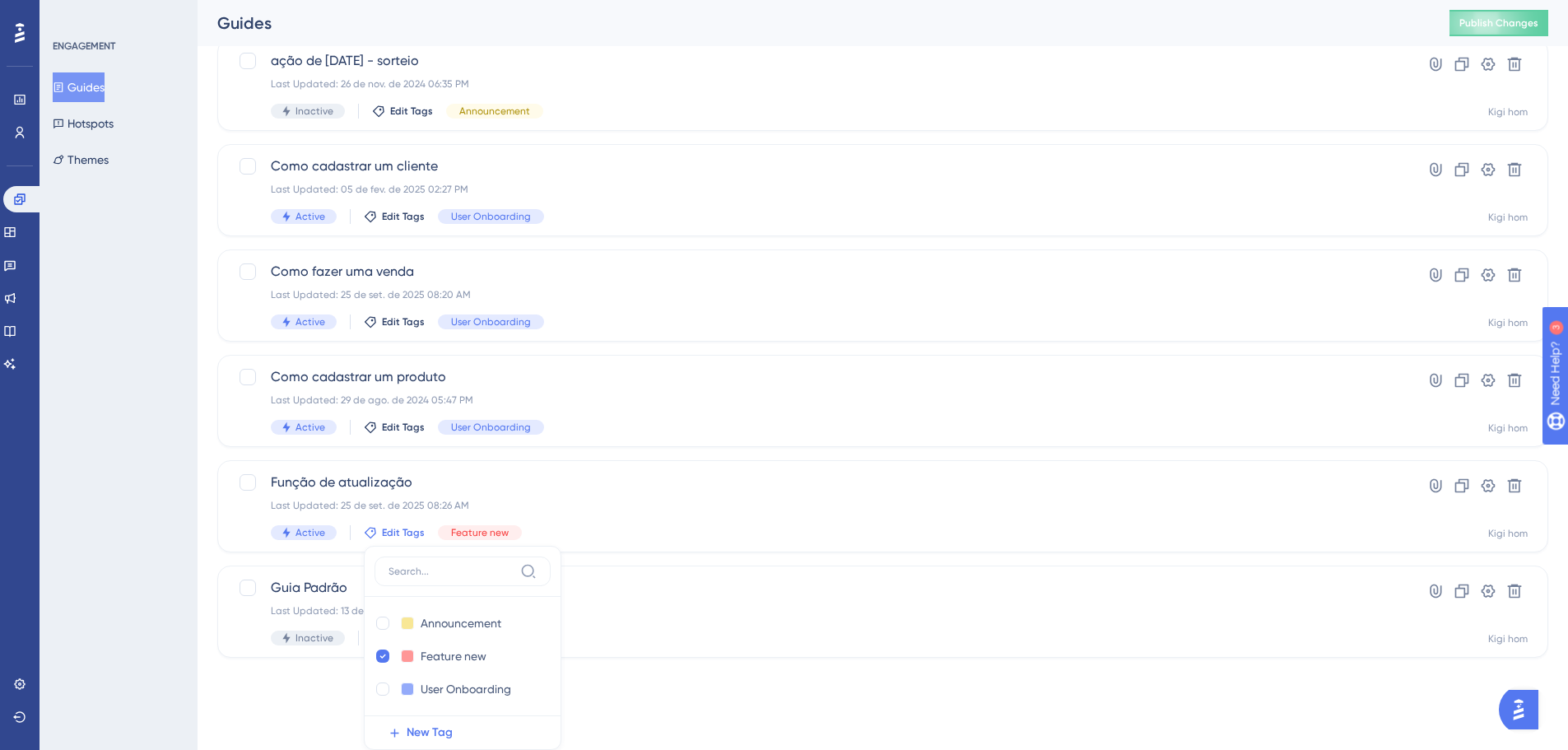
click at [257, 693] on div "Performance Users Engagement Widgets Feedback Product Updates Knowledge Base AI…" at bounding box center [784, 141] width 1568 height 1140
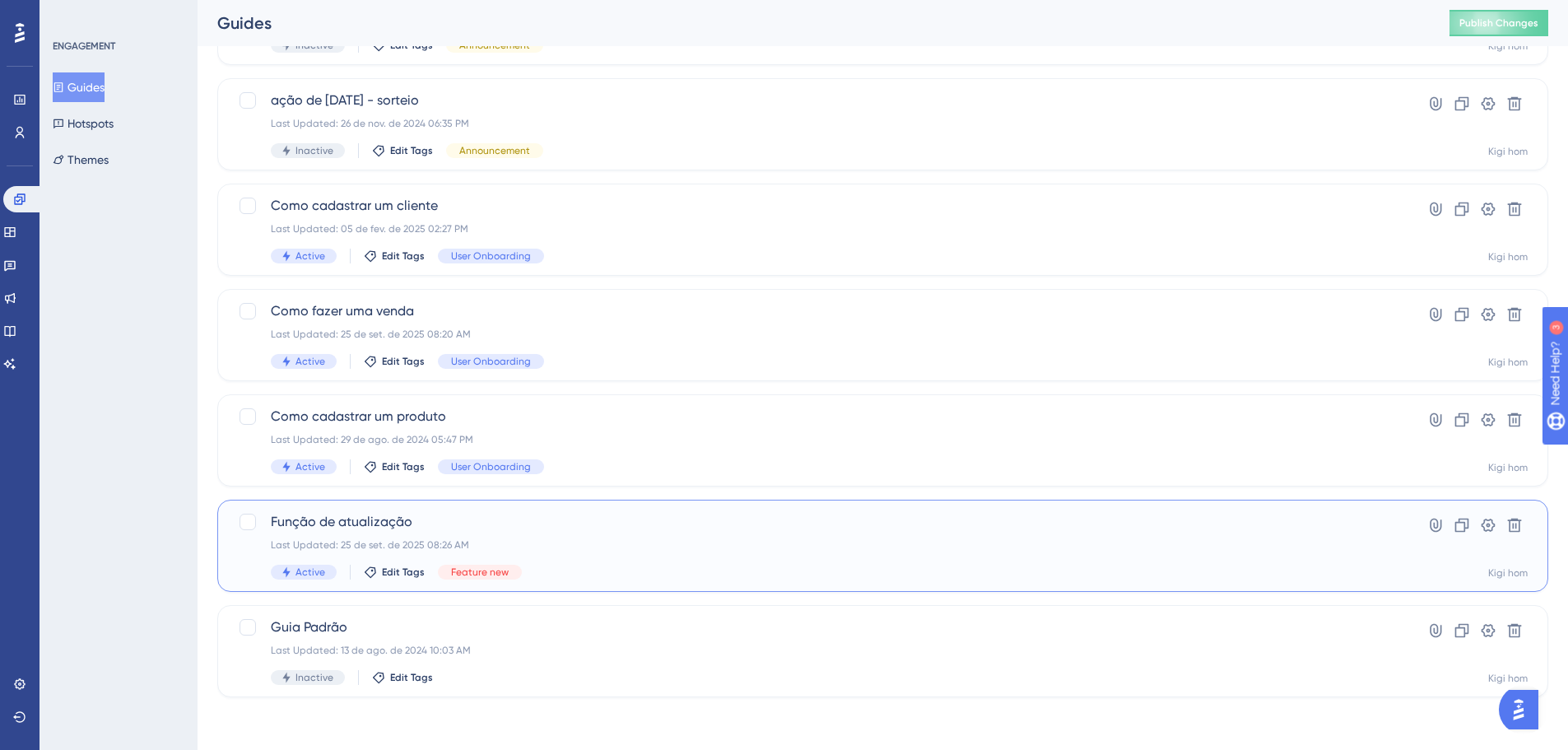
click at [370, 523] on span "Função de atualização" at bounding box center [817, 522] width 1092 height 20
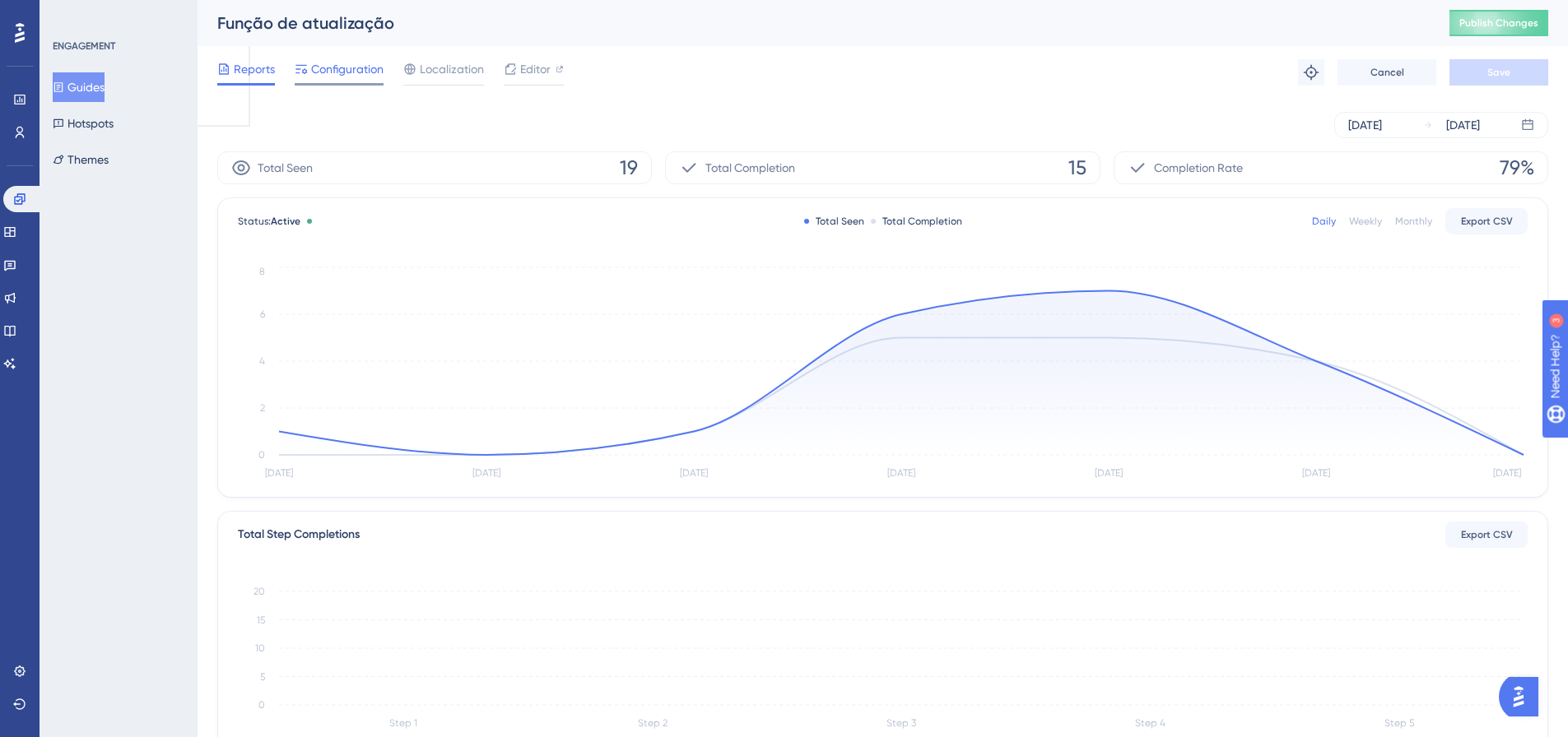
click at [347, 77] on span "Configuration" at bounding box center [347, 69] width 72 height 20
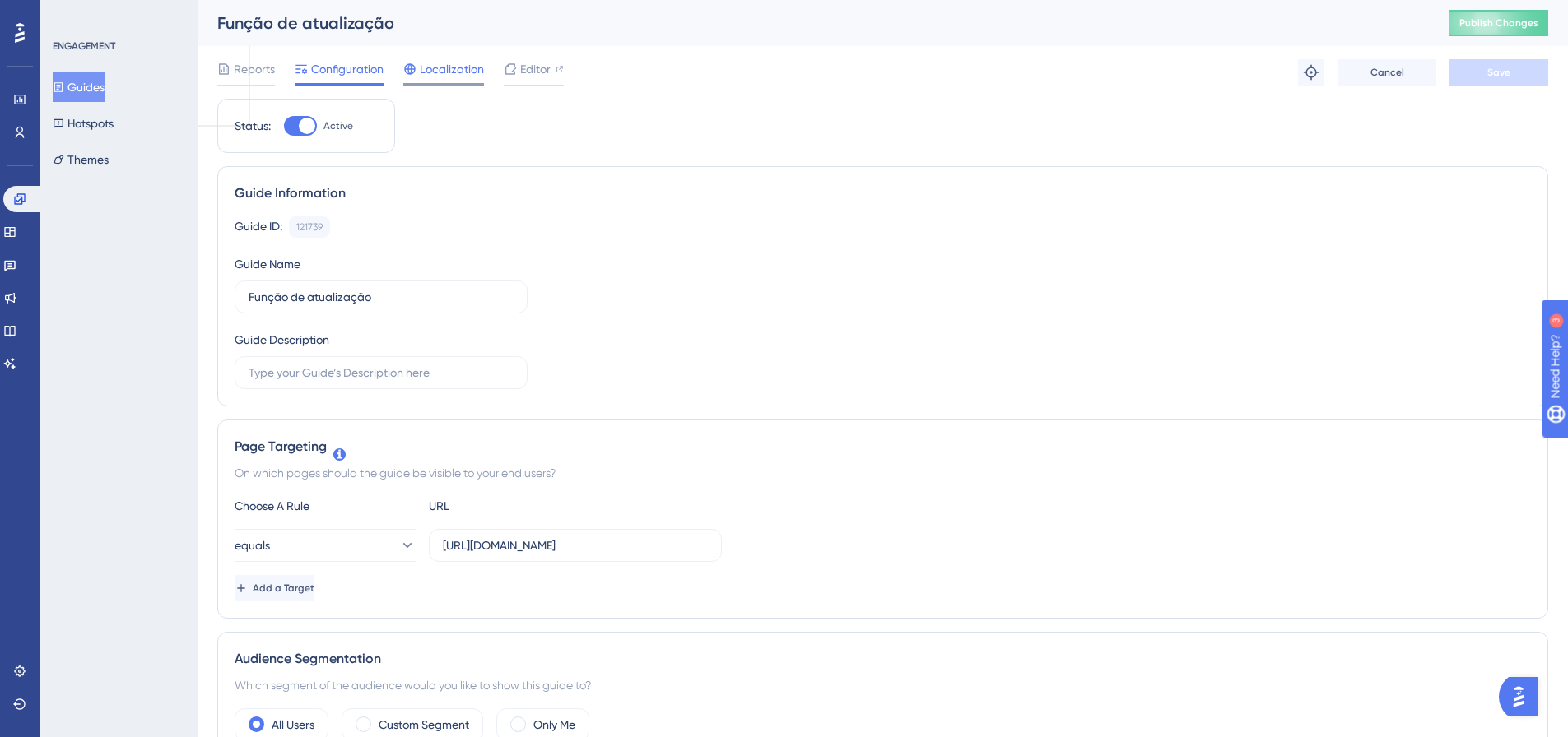
click at [439, 73] on span "Localization" at bounding box center [452, 69] width 64 height 20
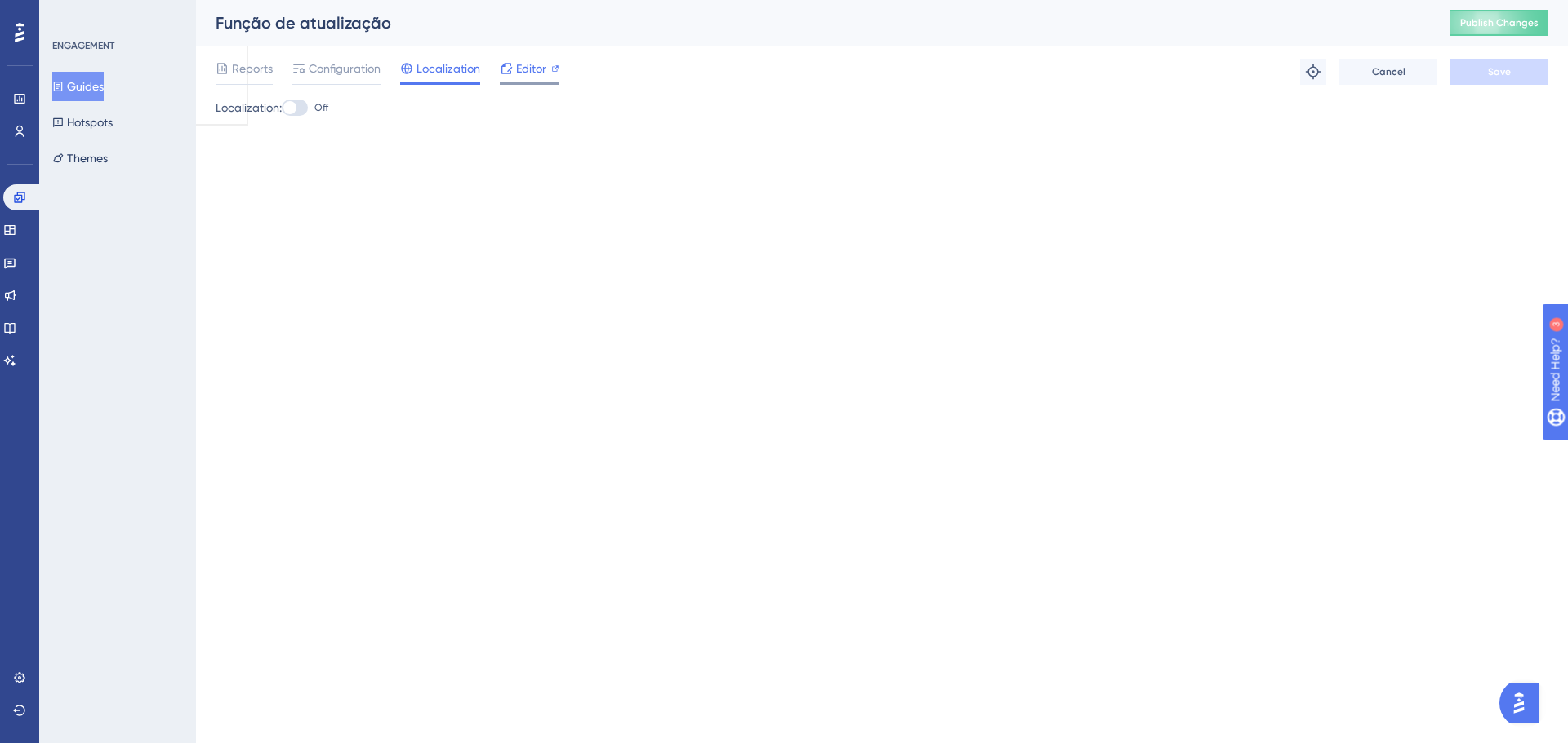
click at [518, 68] on span "Editor" at bounding box center [530, 68] width 30 height 20
click at [103, 82] on button "Guides" at bounding box center [78, 86] width 52 height 29
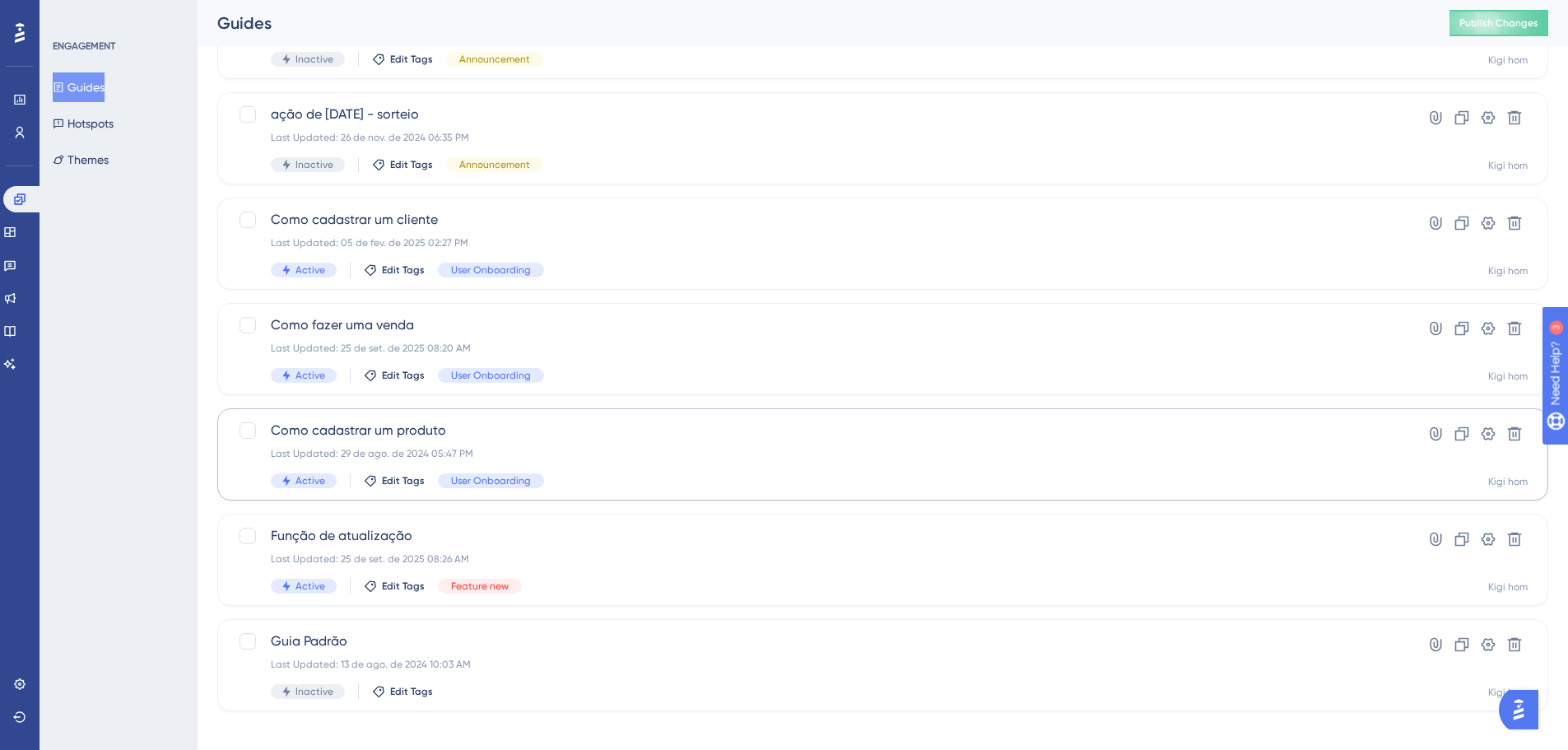
scroll to position [390, 0]
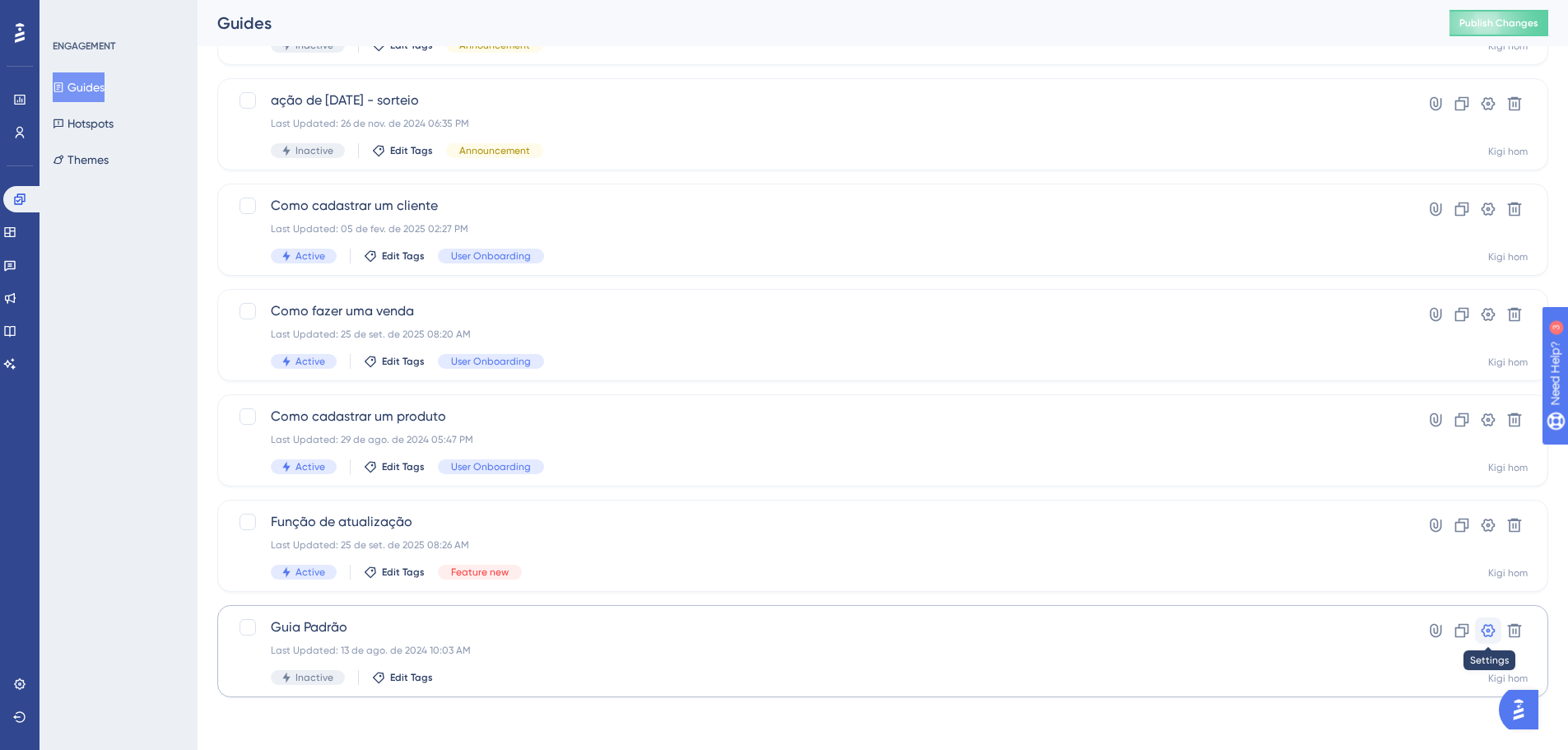
click at [1491, 633] on icon at bounding box center [1488, 631] width 17 height 17
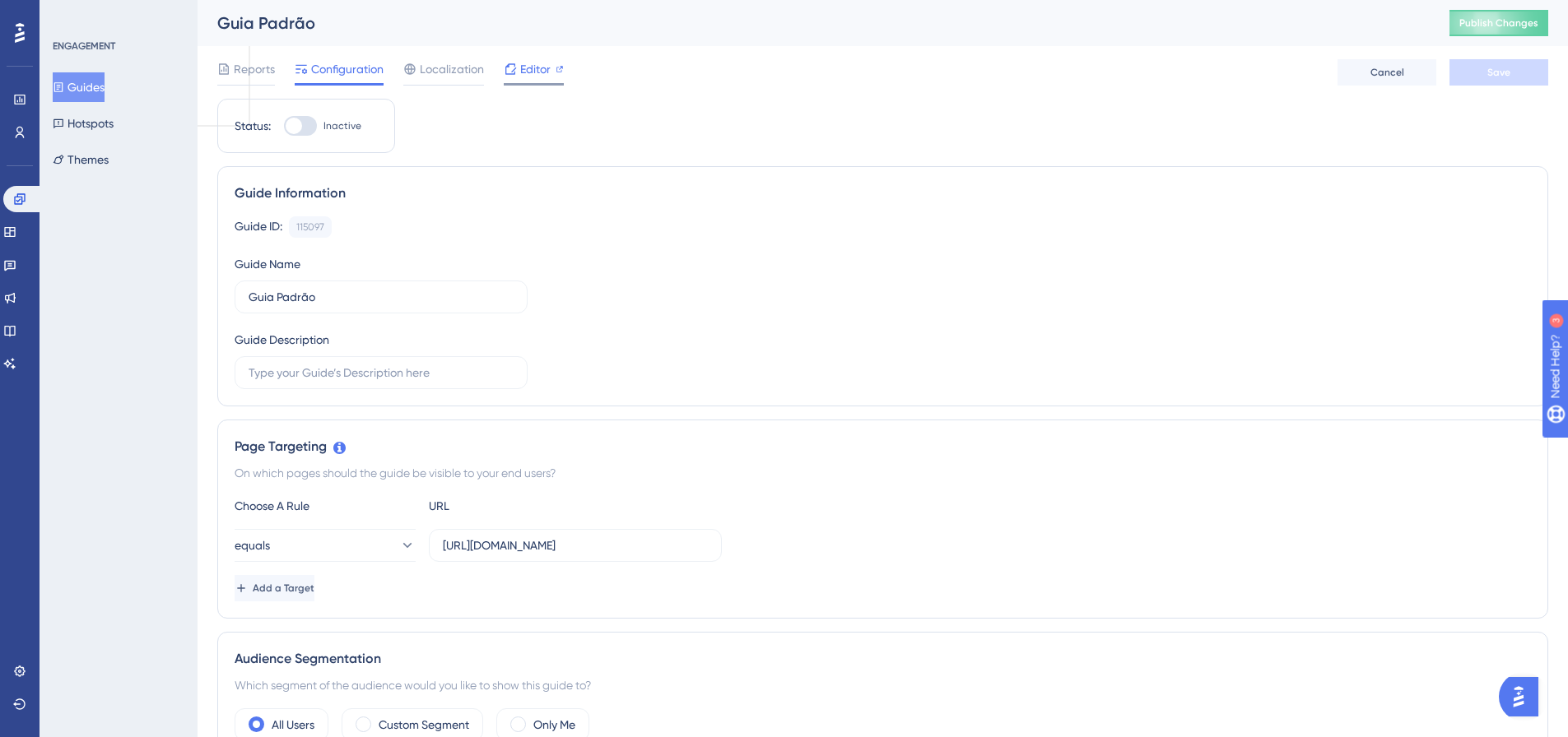
click at [538, 75] on span "Editor" at bounding box center [535, 69] width 30 height 20
